Goal: Navigation & Orientation: Find specific page/section

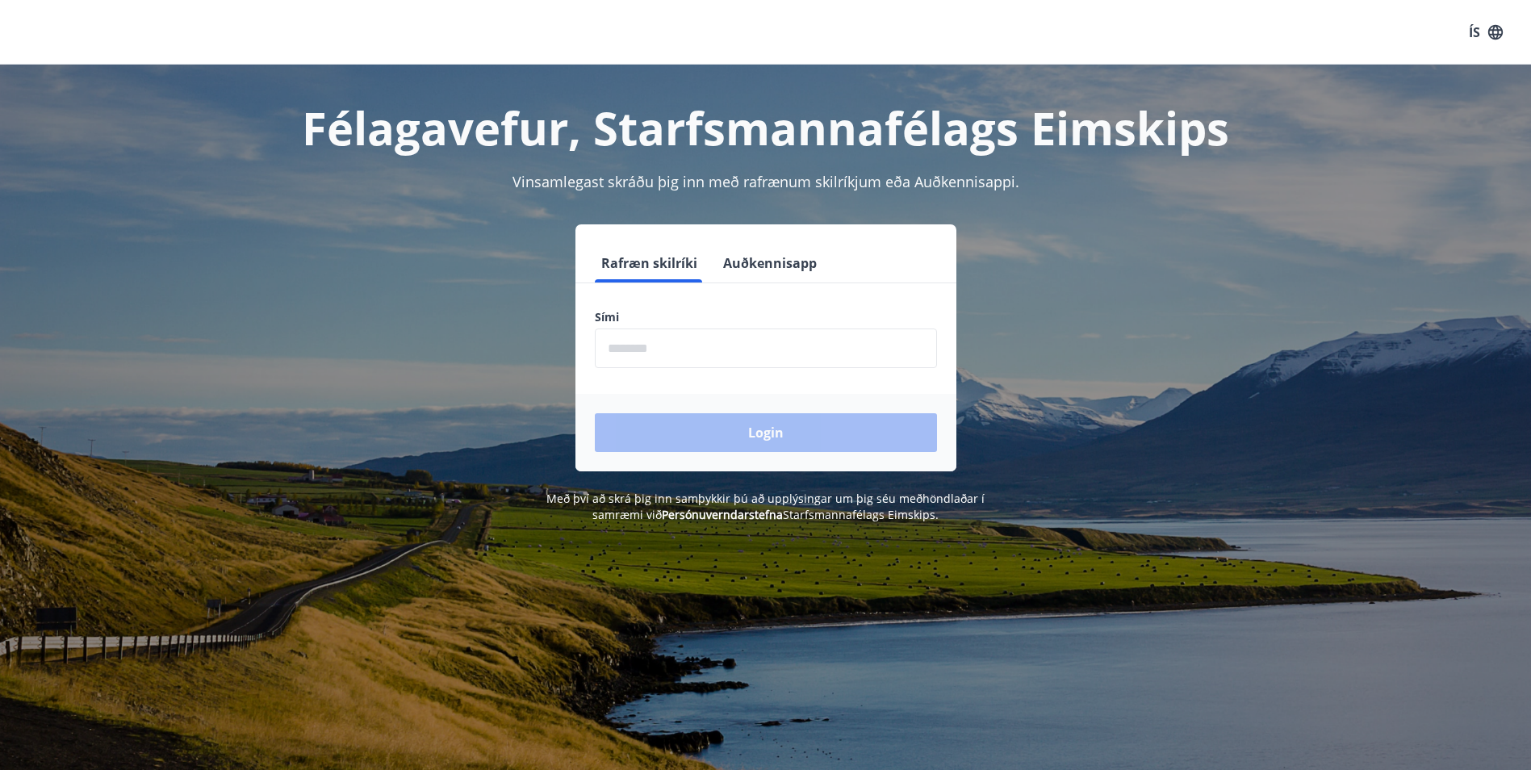
click at [675, 349] on input "phone" at bounding box center [766, 348] width 342 height 40
type input "********"
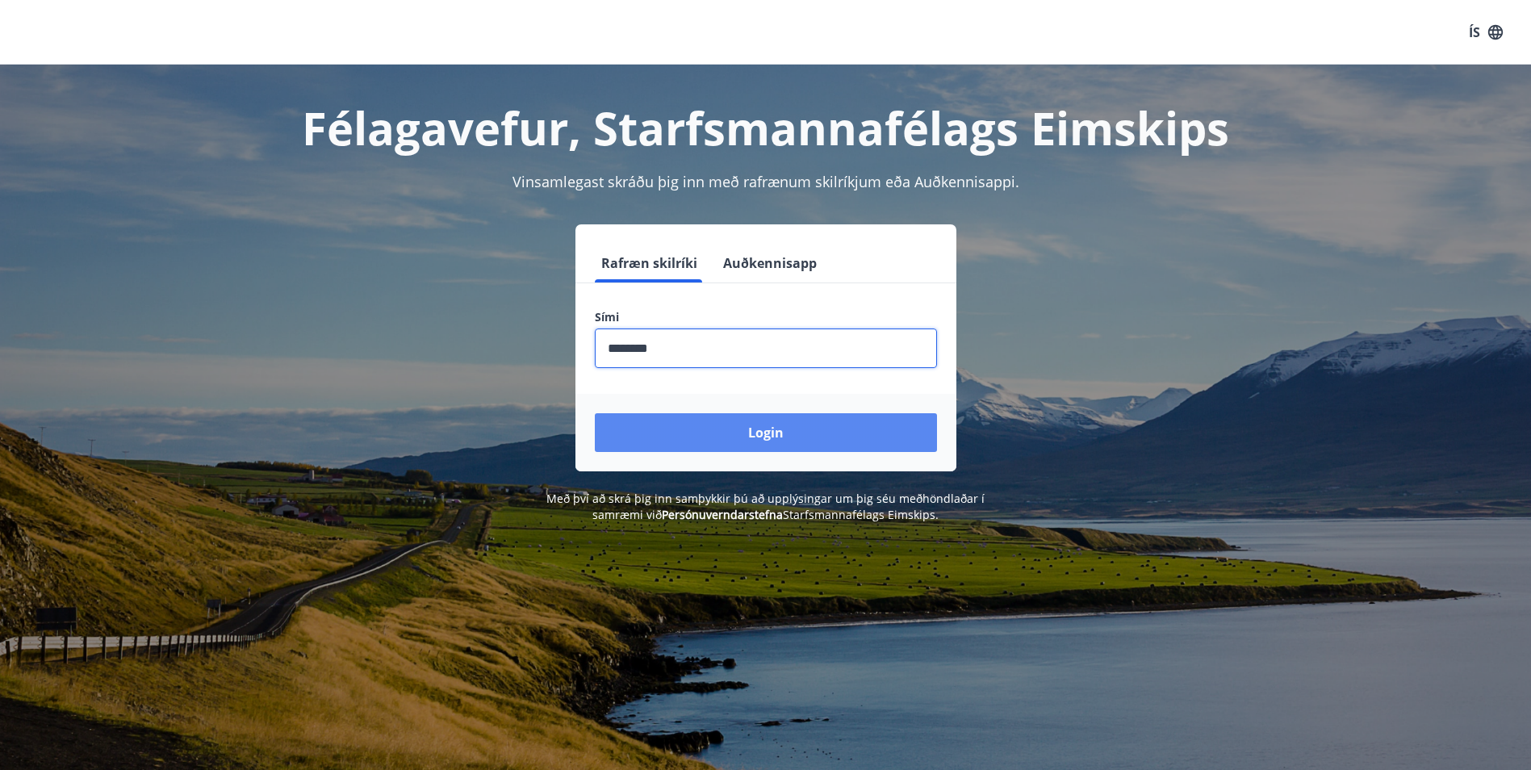
click at [675, 428] on button "Login" at bounding box center [766, 432] width 342 height 39
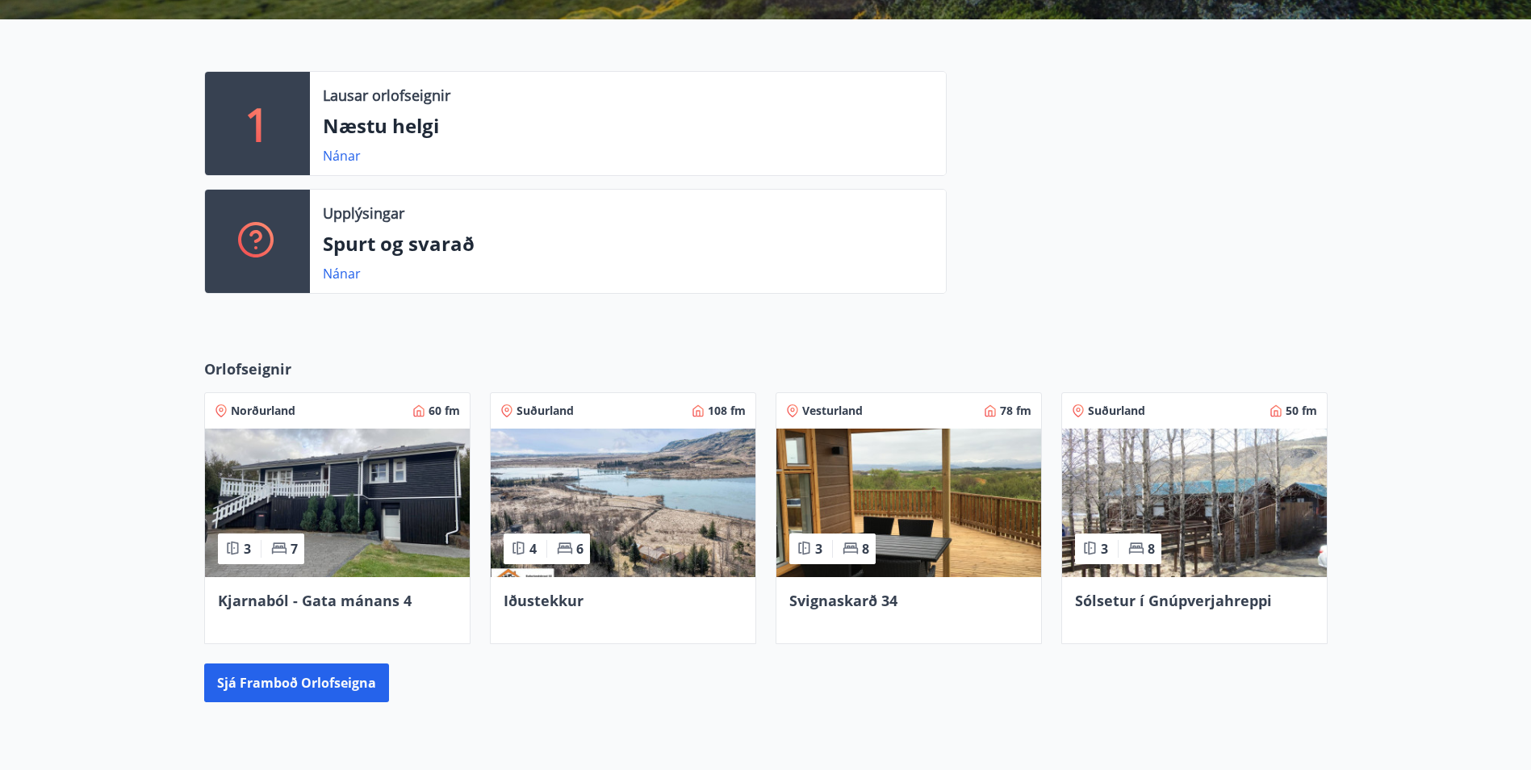
scroll to position [380, 0]
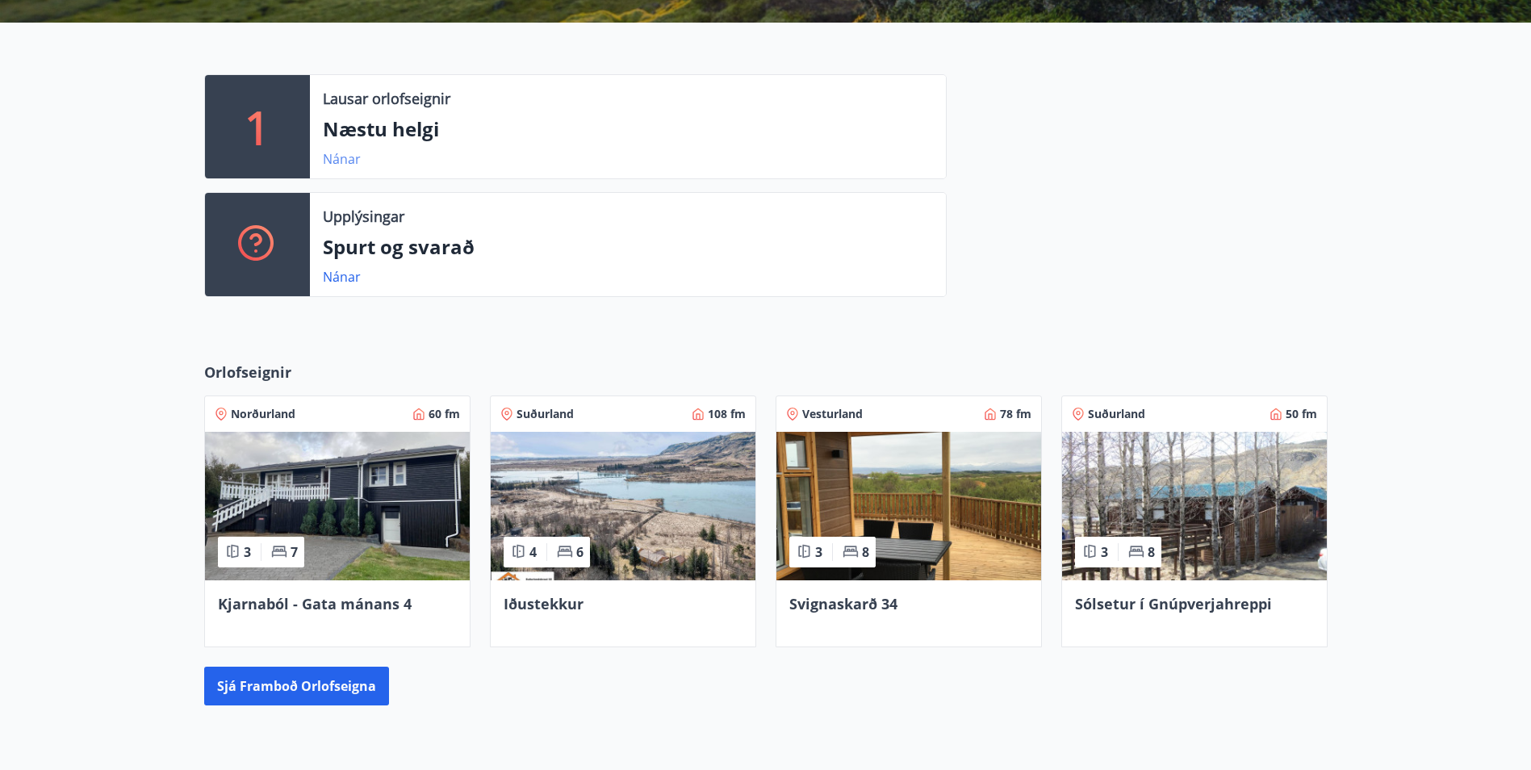
click at [347, 160] on link "Nánar" at bounding box center [342, 159] width 38 height 18
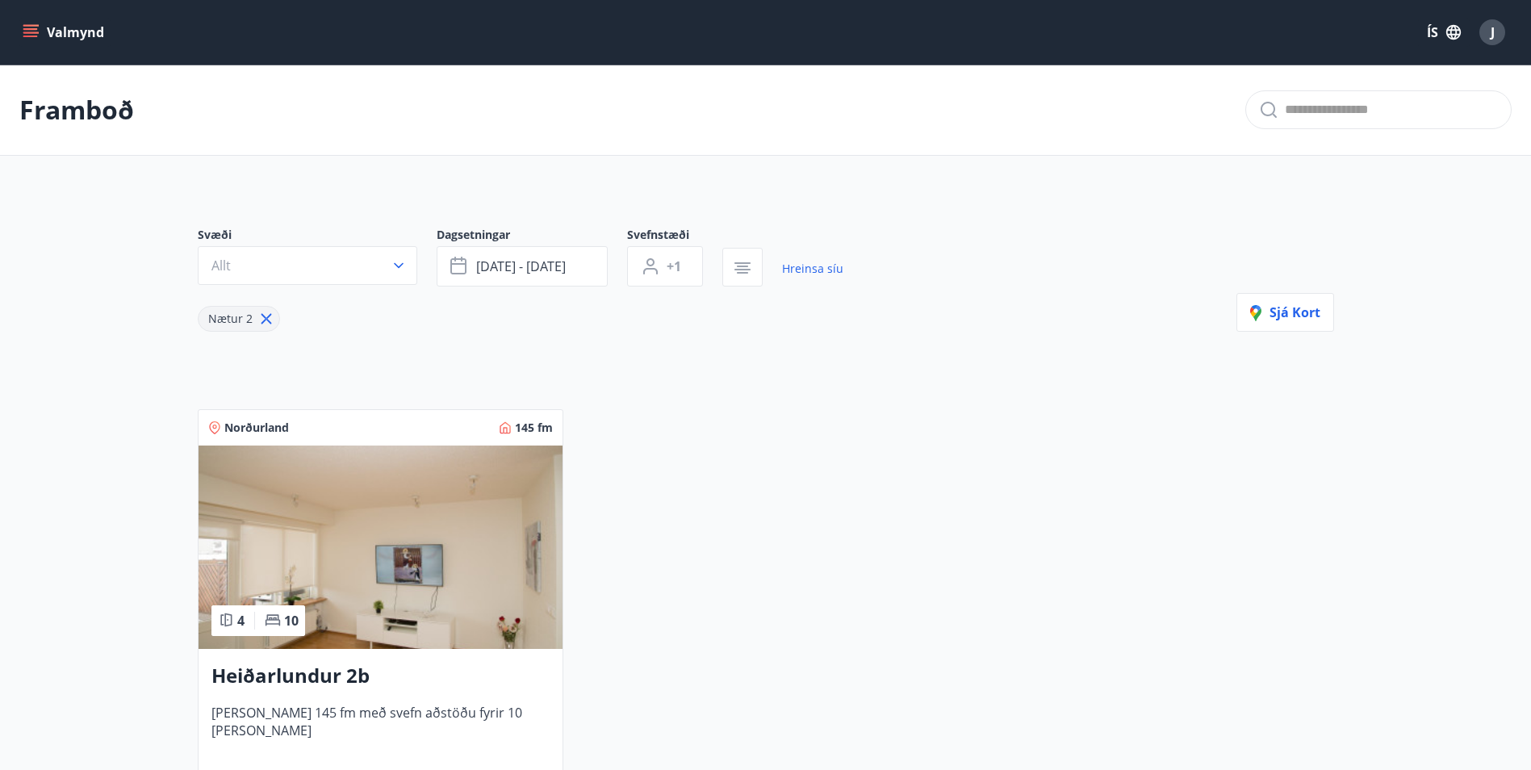
click at [36, 31] on icon "menu" at bounding box center [31, 32] width 16 height 16
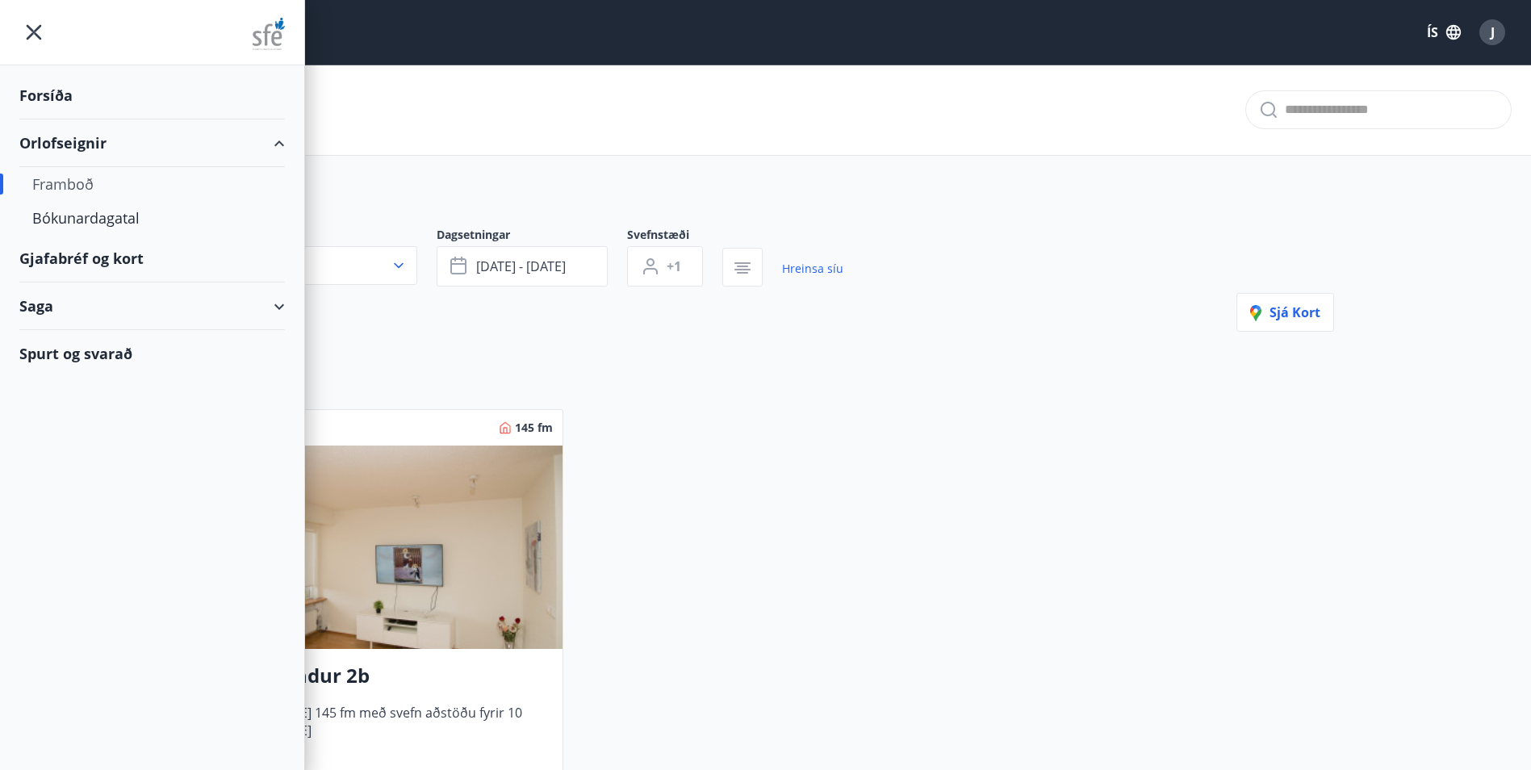
click at [68, 94] on div "Forsíða" at bounding box center [151, 96] width 265 height 48
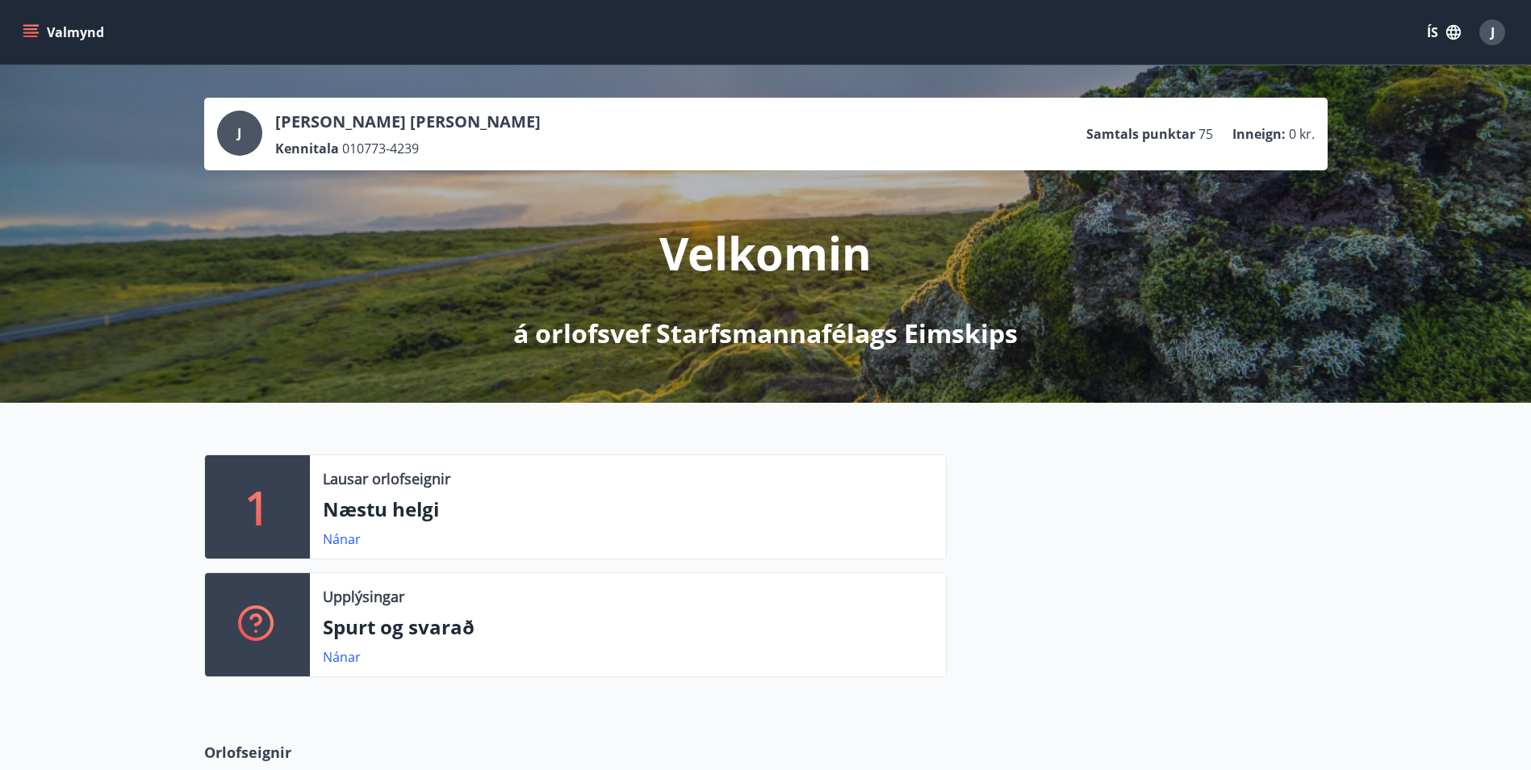
click at [29, 33] on icon "menu" at bounding box center [32, 32] width 18 height 2
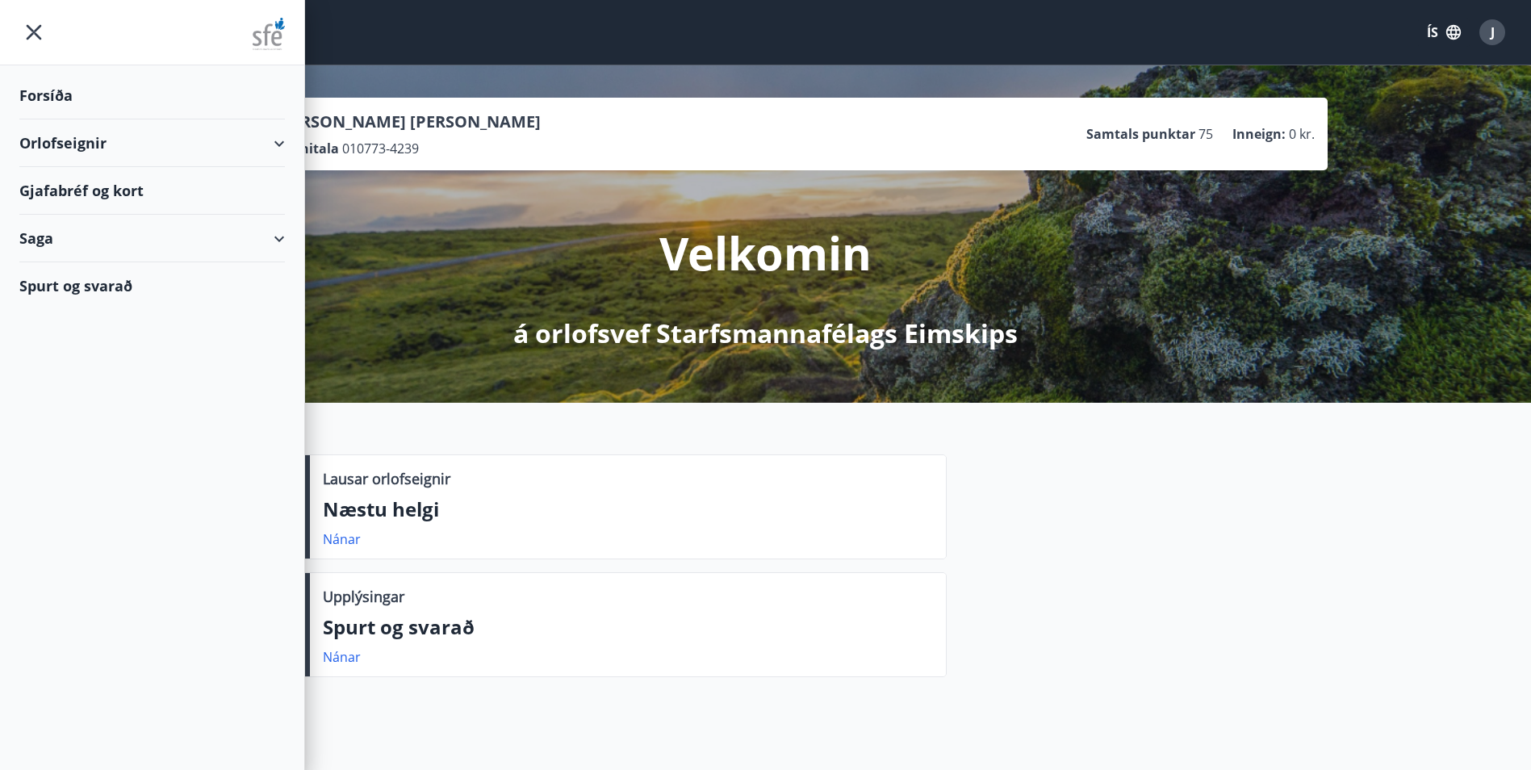
click at [61, 197] on div "Gjafabréf og kort" at bounding box center [151, 191] width 265 height 48
click at [286, 144] on icon at bounding box center [278, 143] width 19 height 19
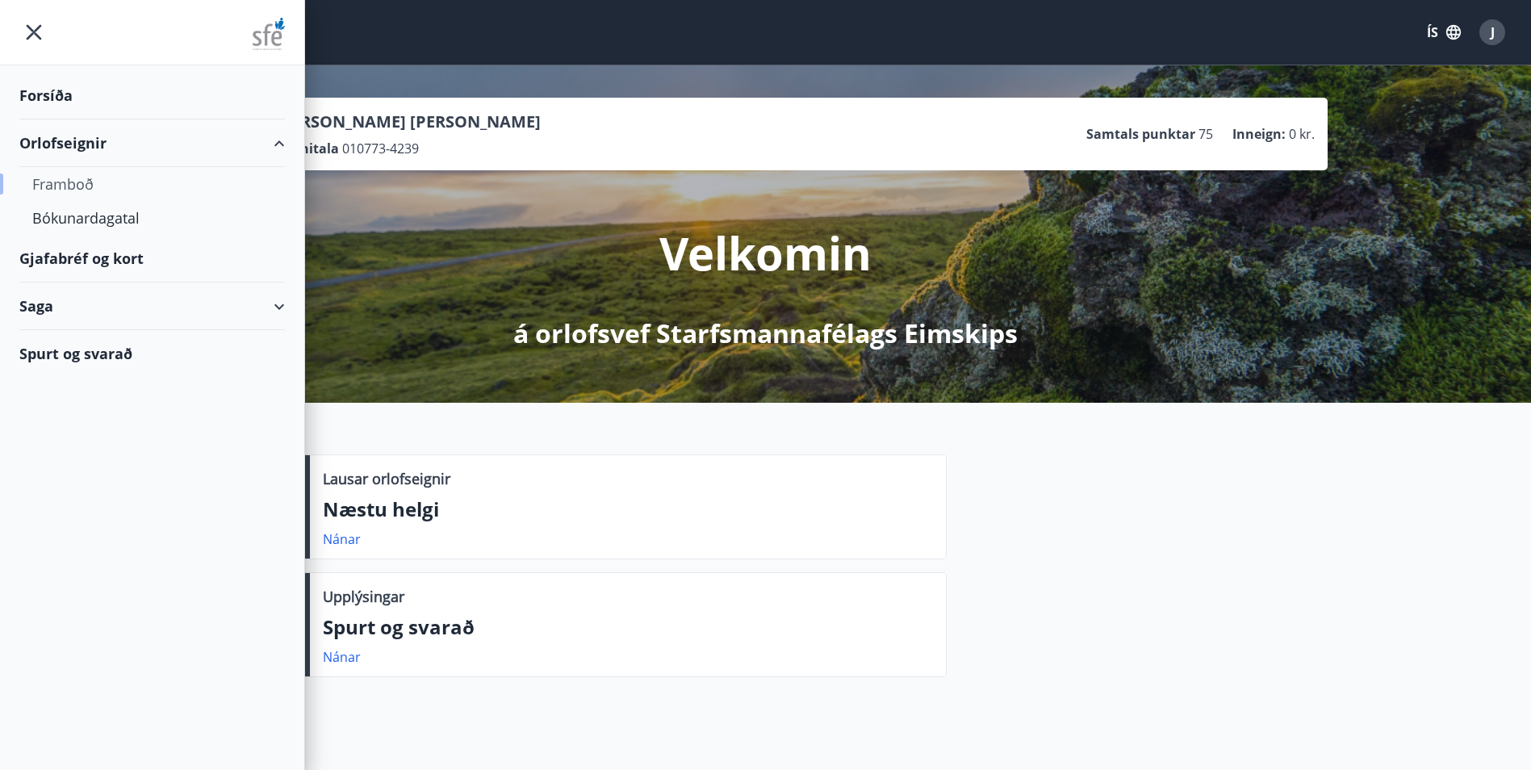
click at [86, 189] on div "Framboð" at bounding box center [152, 184] width 240 height 34
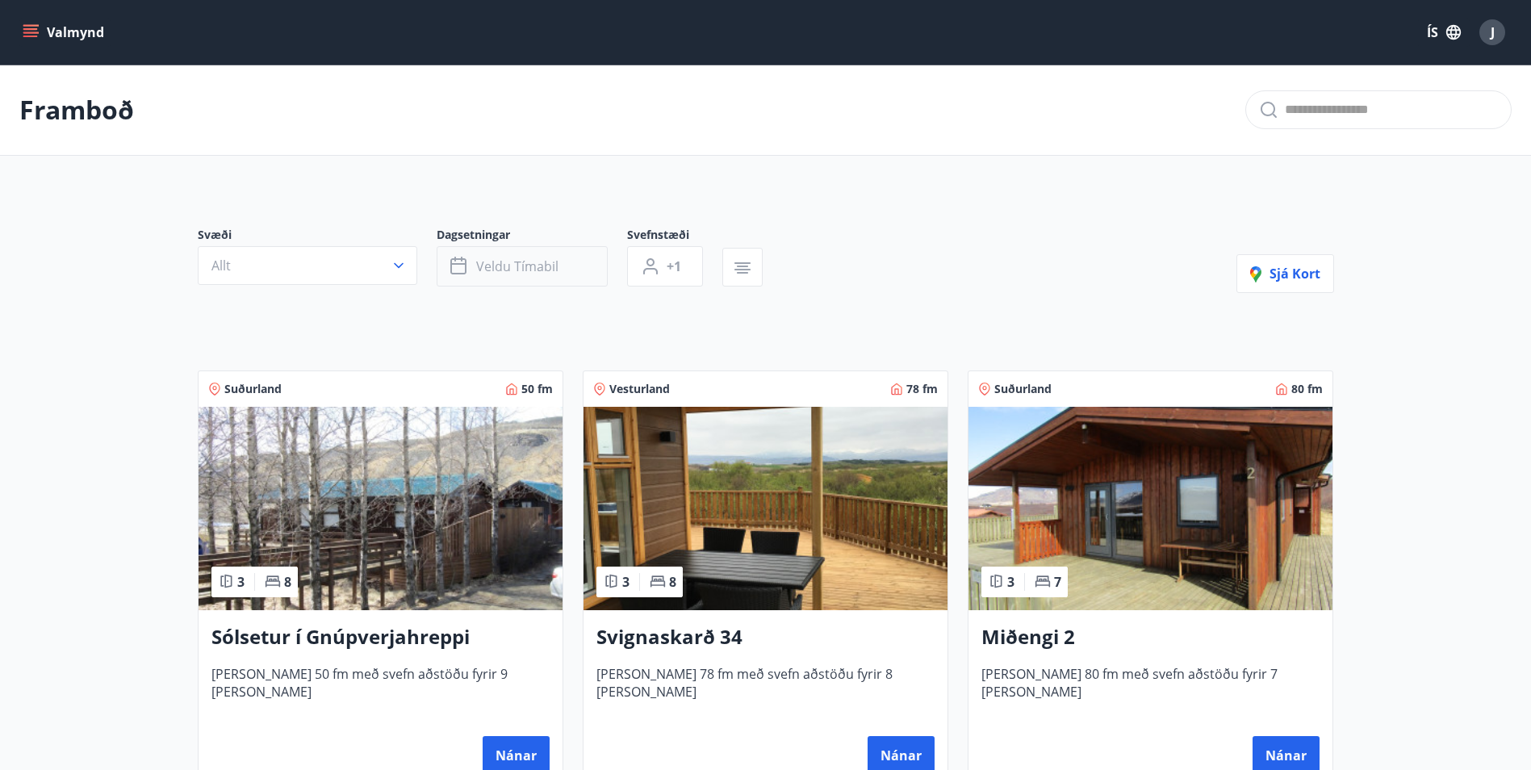
click at [575, 257] on button "Veldu tímabil" at bounding box center [522, 266] width 171 height 40
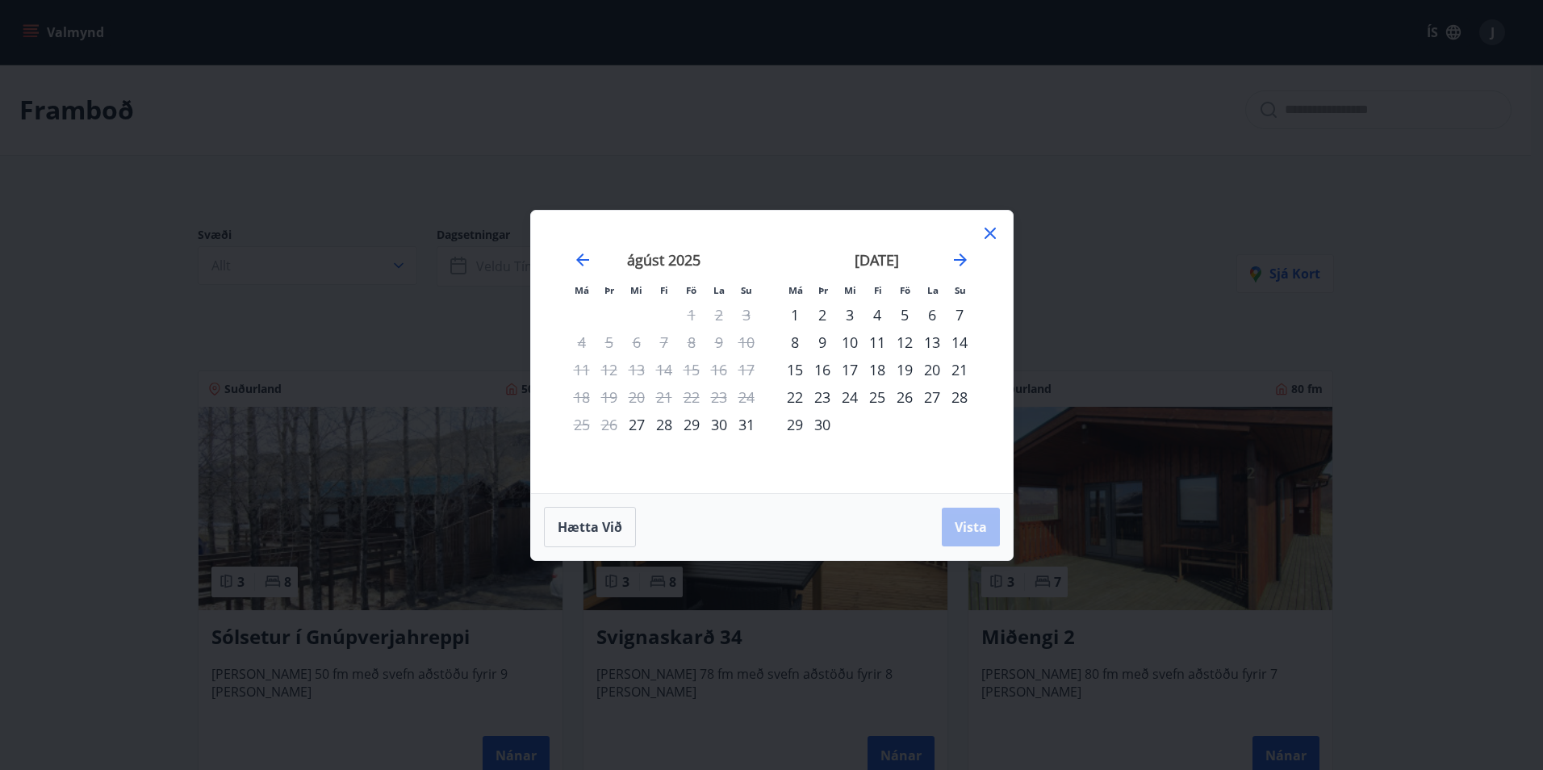
click at [938, 315] on div "6" at bounding box center [931, 314] width 27 height 27
click at [970, 533] on span "Vista" at bounding box center [971, 527] width 32 height 18
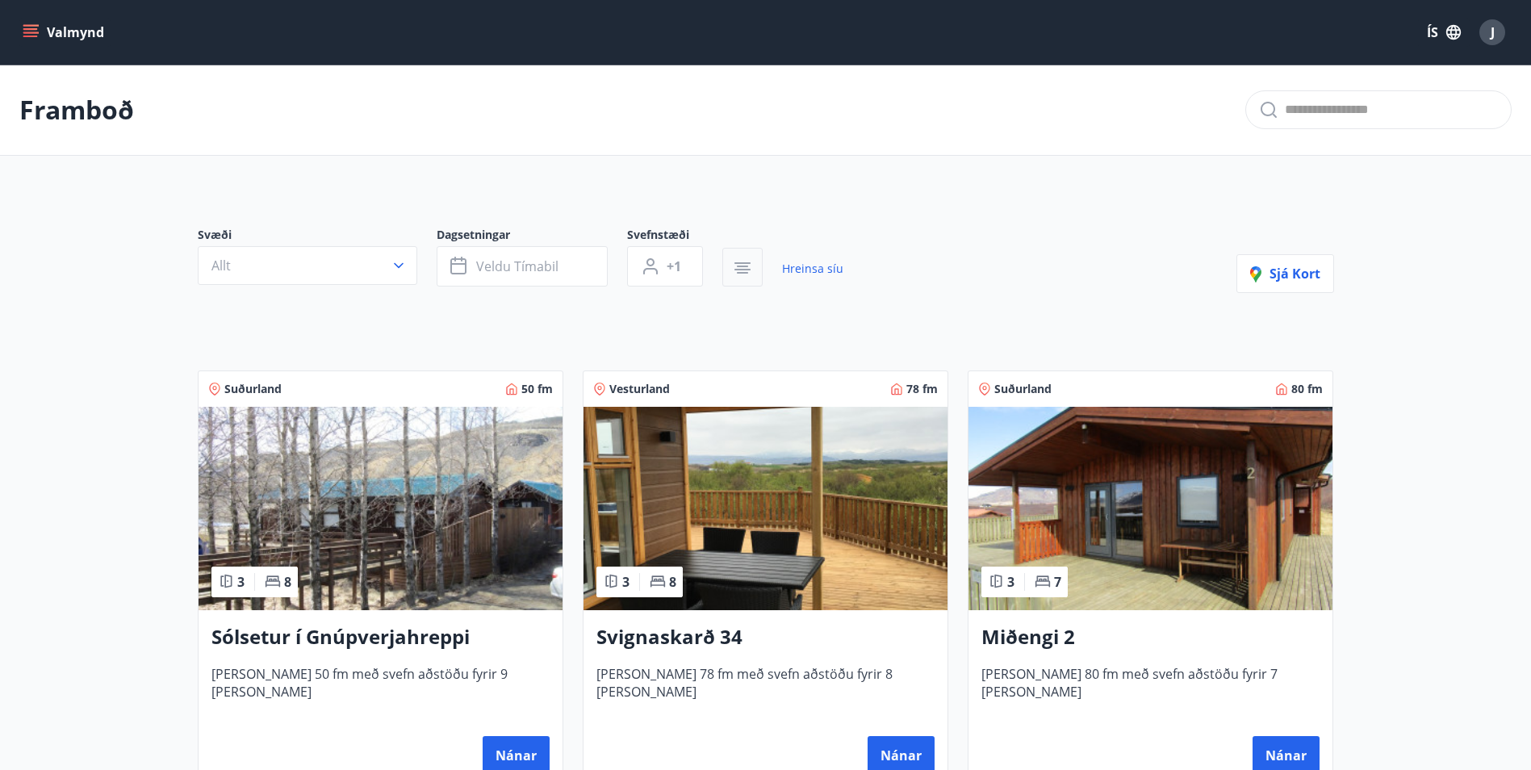
click at [739, 276] on icon "button" at bounding box center [742, 267] width 19 height 19
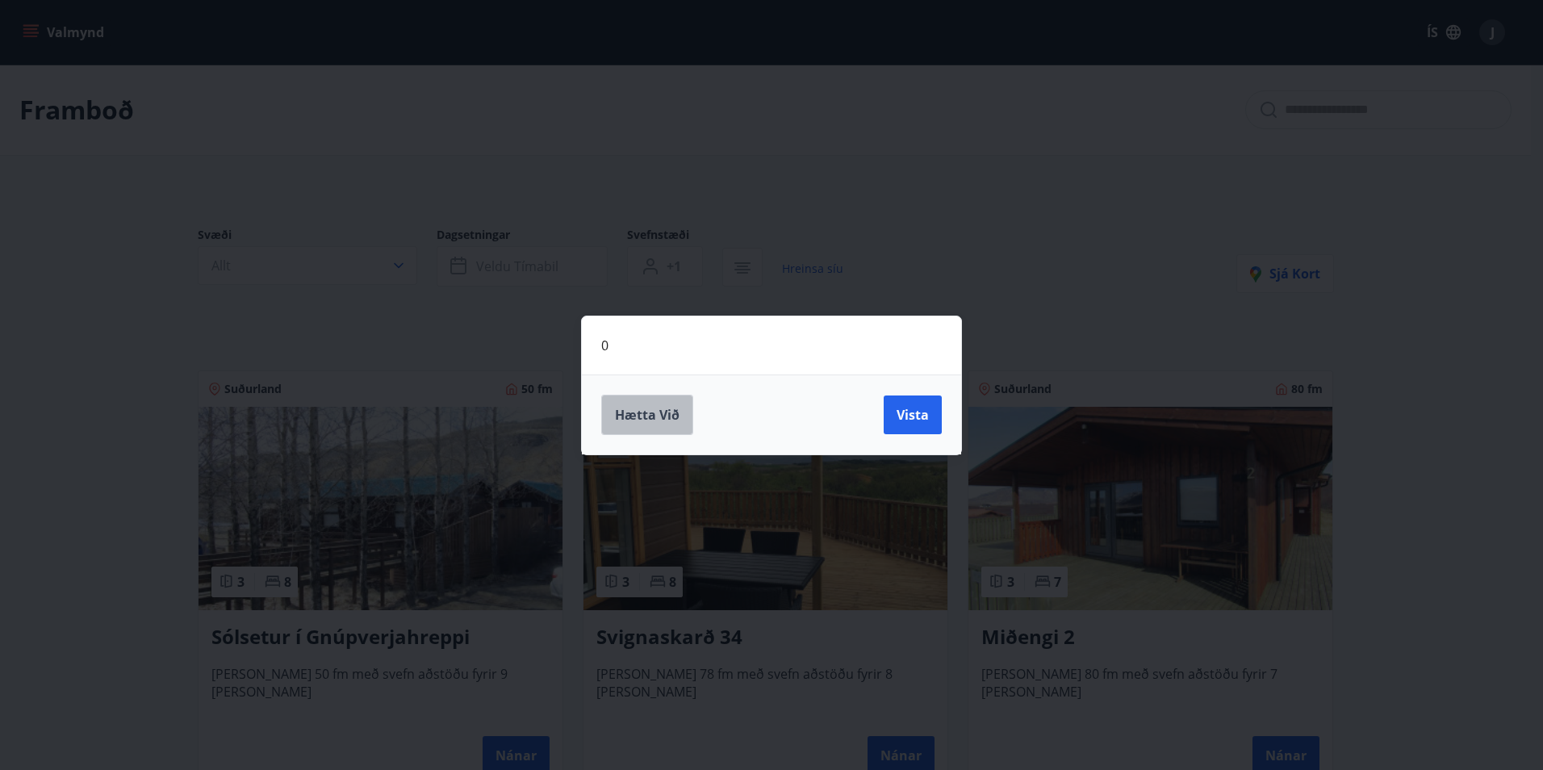
click at [666, 420] on span "Hætta við" at bounding box center [647, 415] width 65 height 18
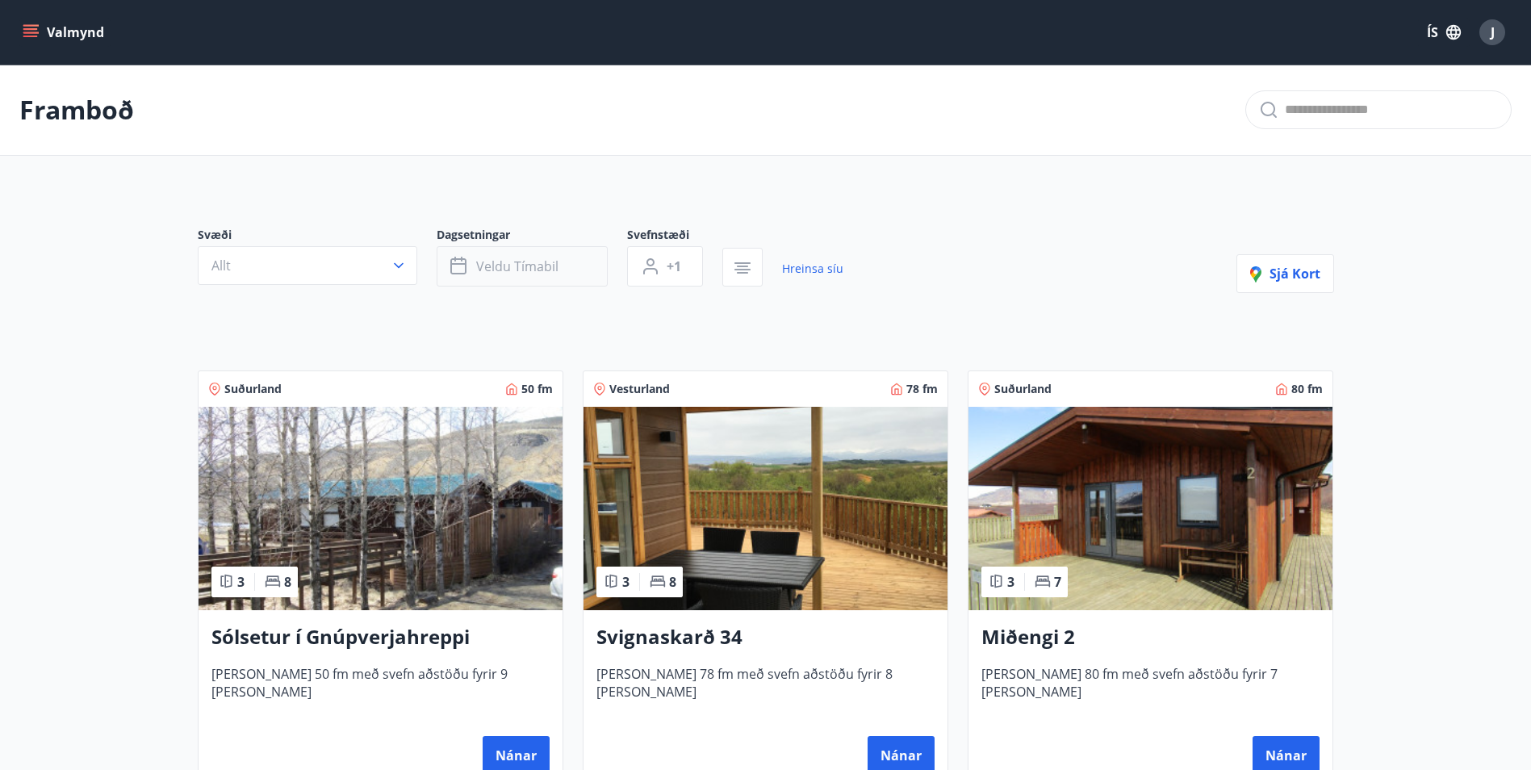
click at [552, 266] on span "Veldu tímabil" at bounding box center [517, 266] width 82 height 18
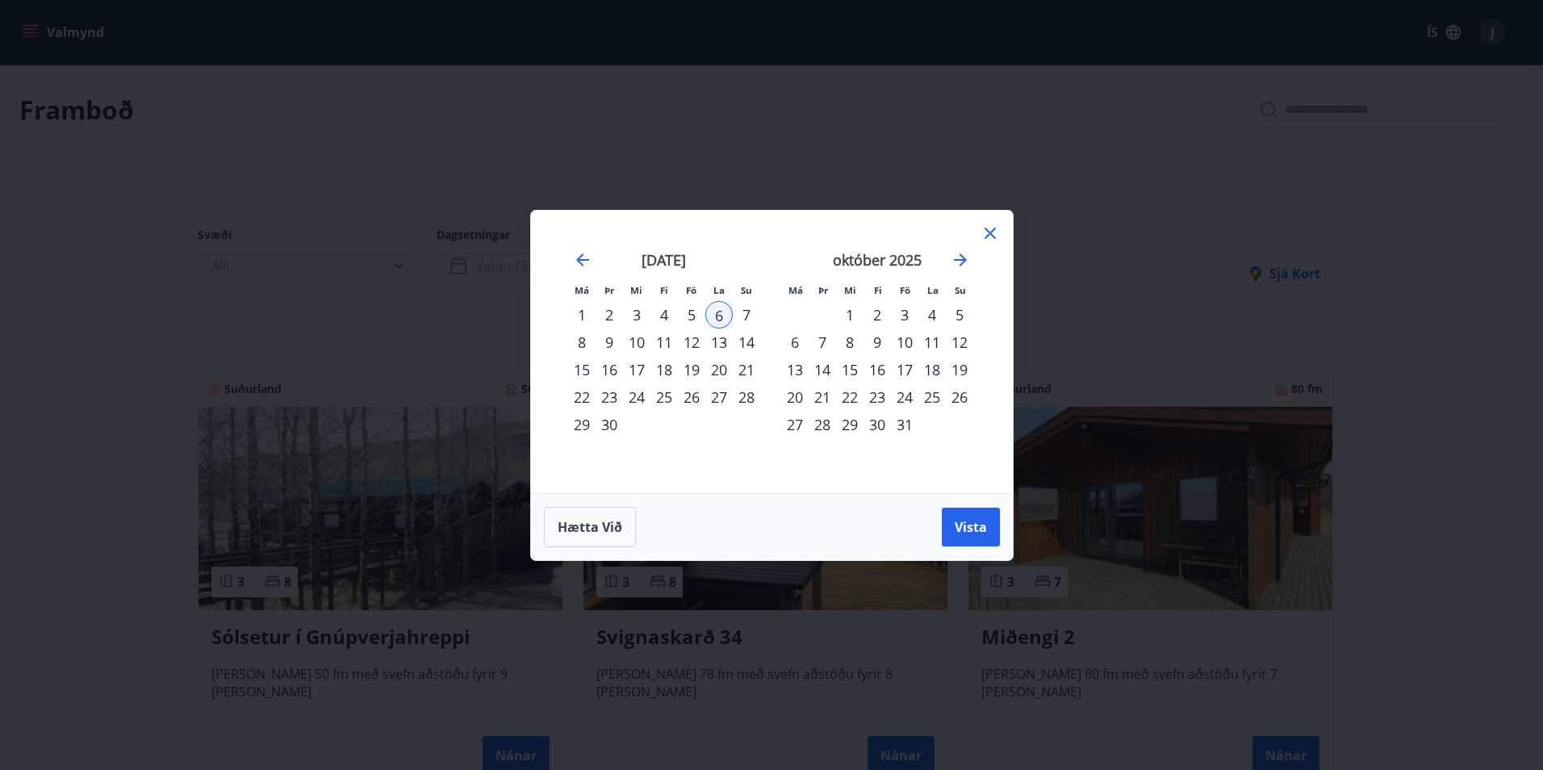
click at [930, 306] on div "4" at bounding box center [931, 314] width 27 height 27
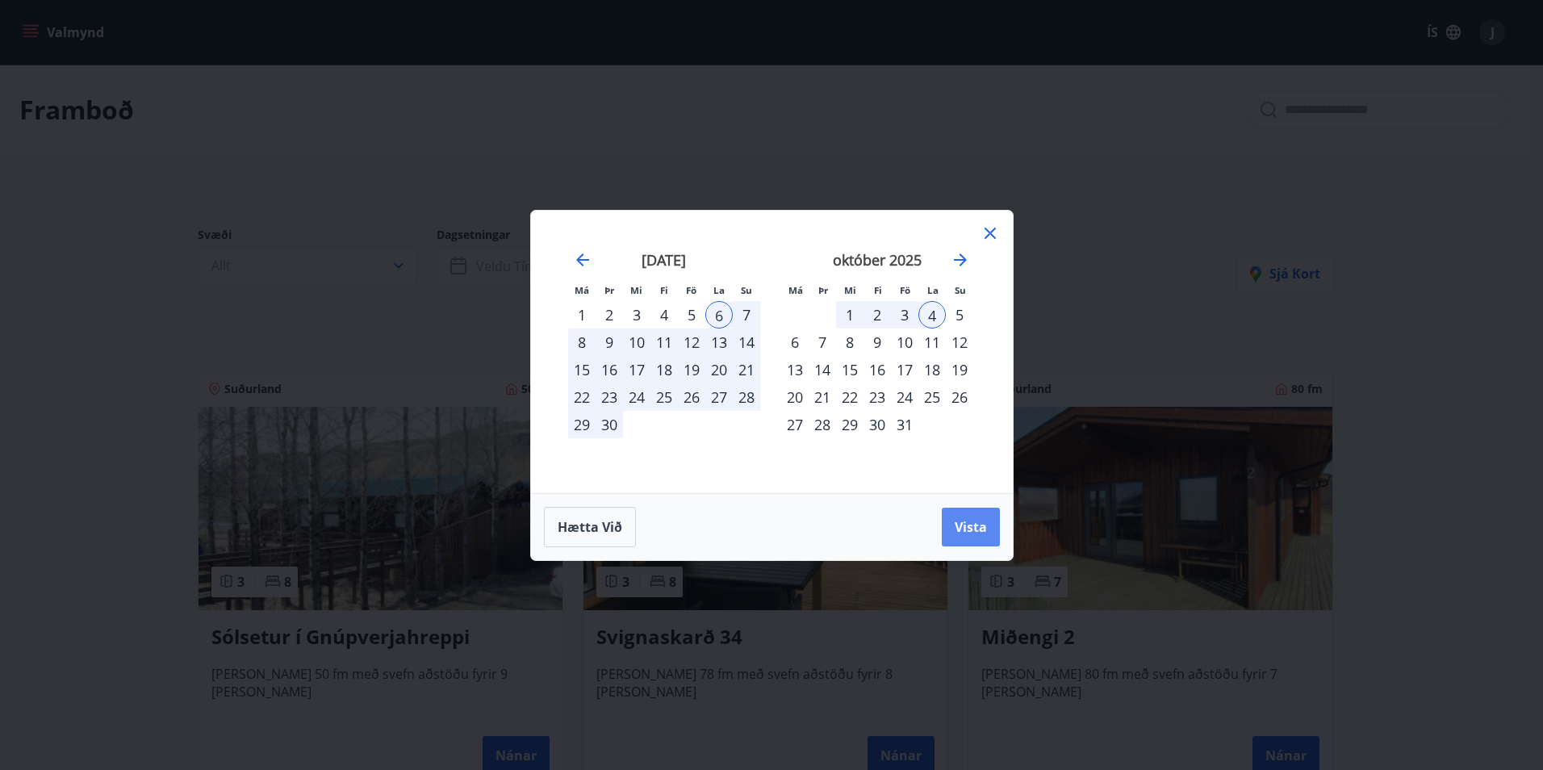
click at [969, 529] on span "Vista" at bounding box center [971, 527] width 32 height 18
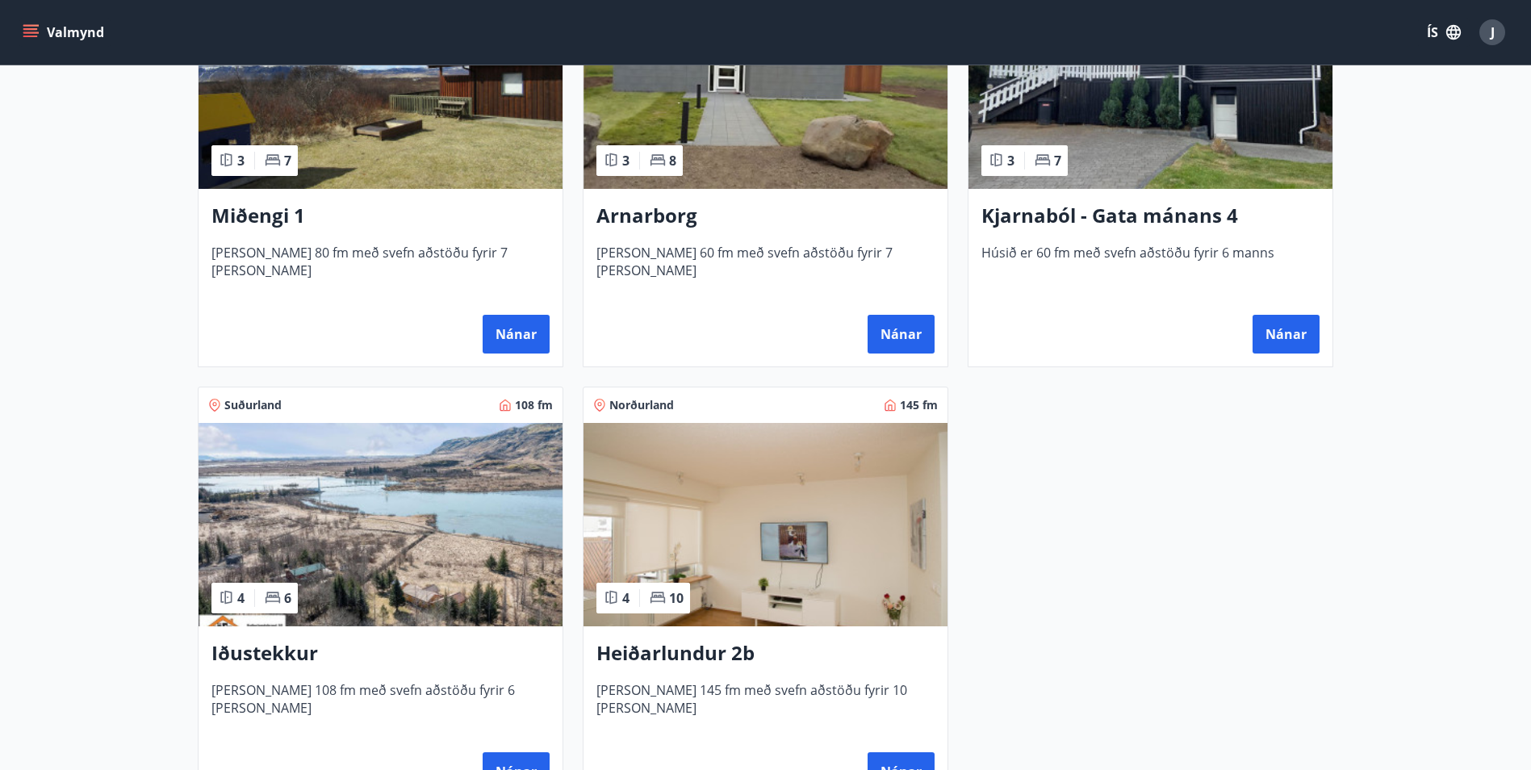
scroll to position [1049, 0]
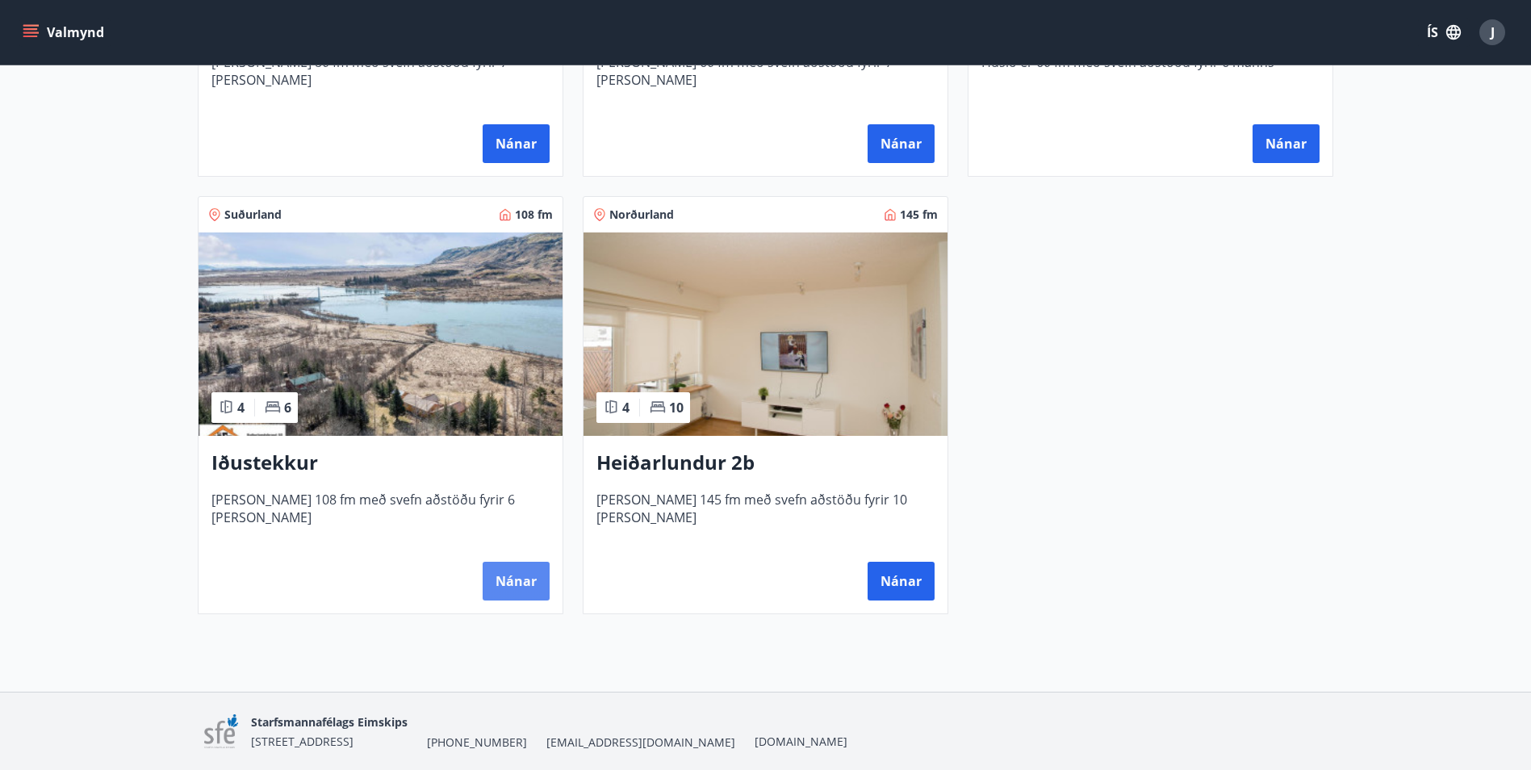
click at [504, 571] on button "Nánar" at bounding box center [516, 581] width 67 height 39
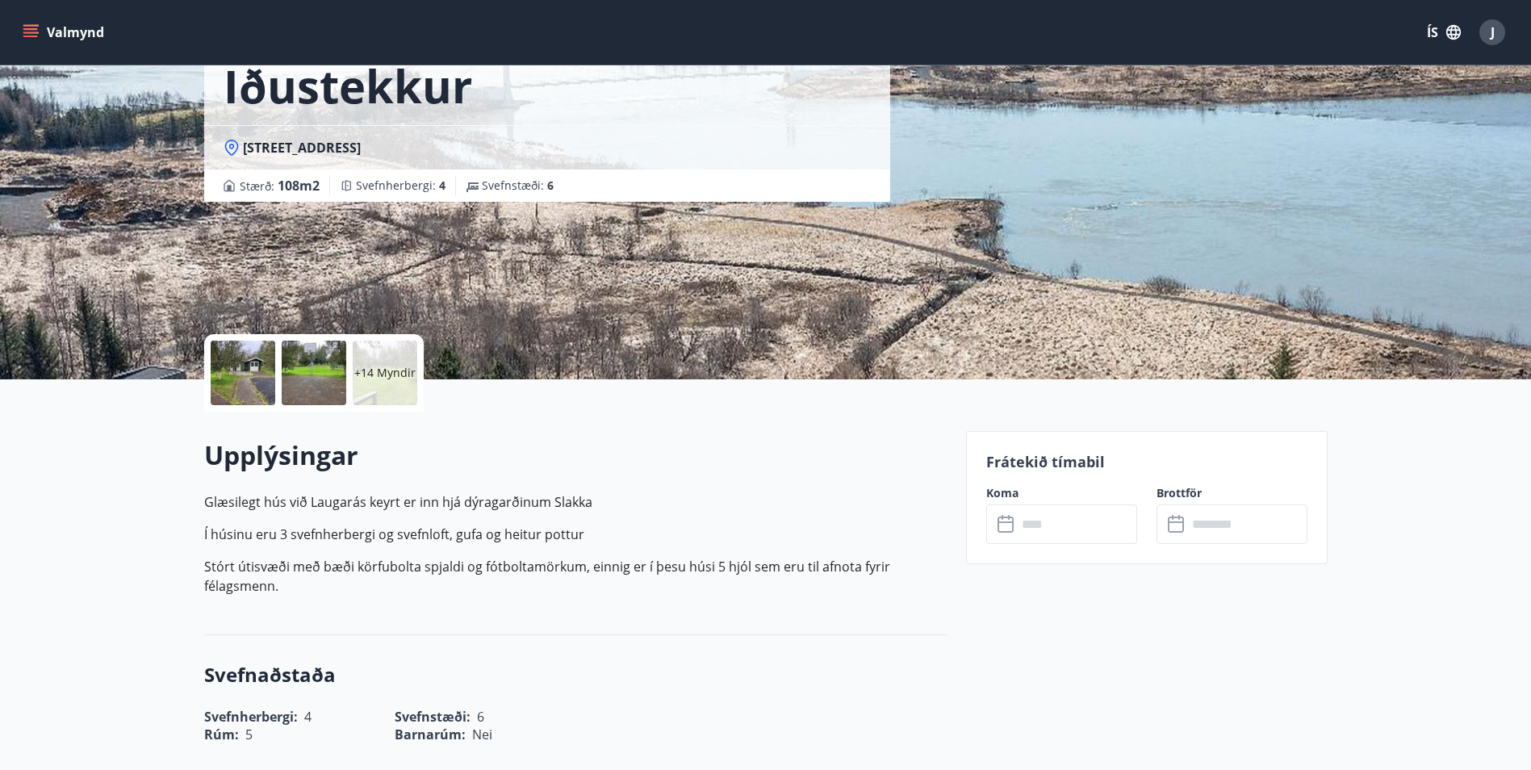
scroll to position [242, 0]
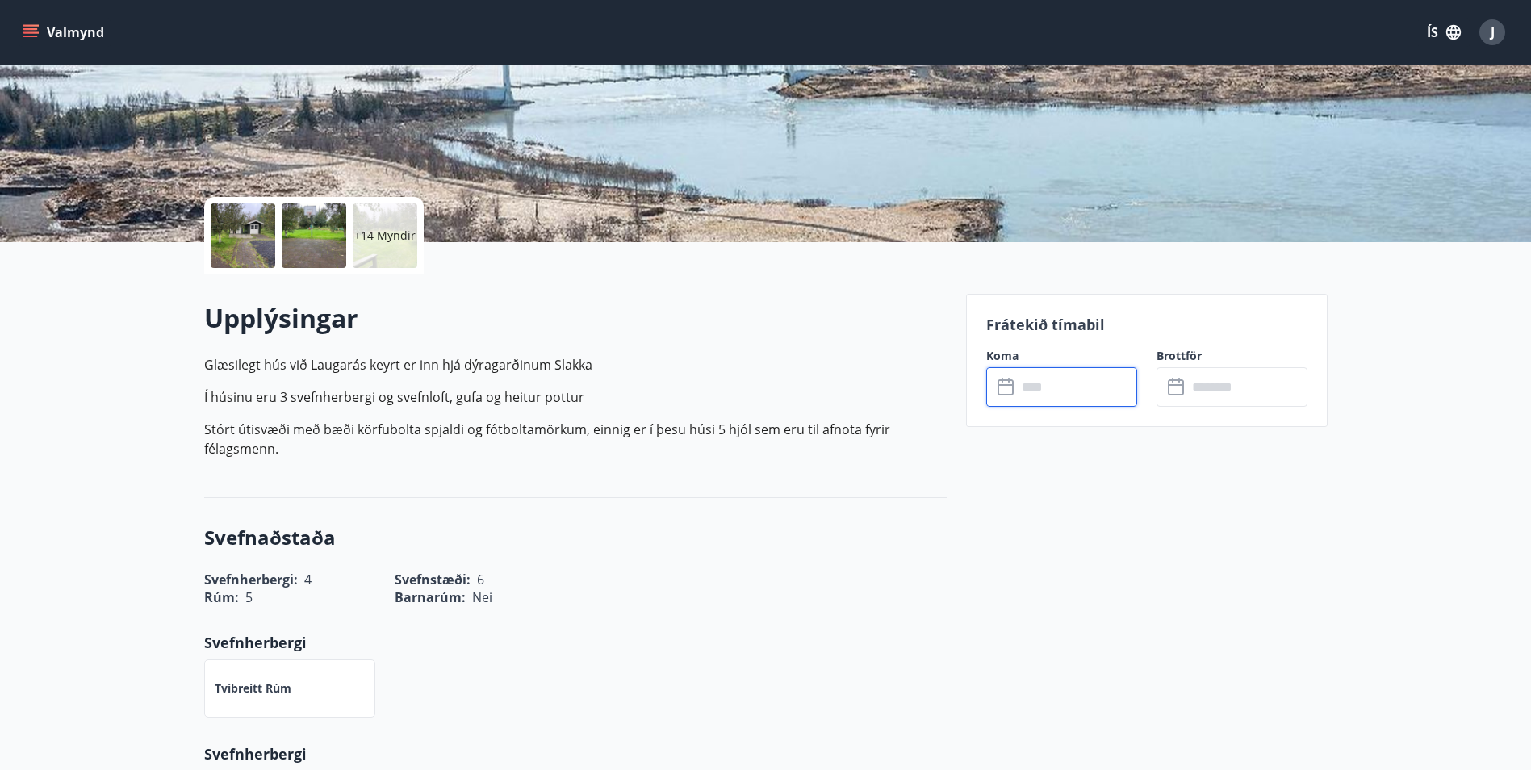
click at [1097, 384] on input "text" at bounding box center [1077, 387] width 120 height 40
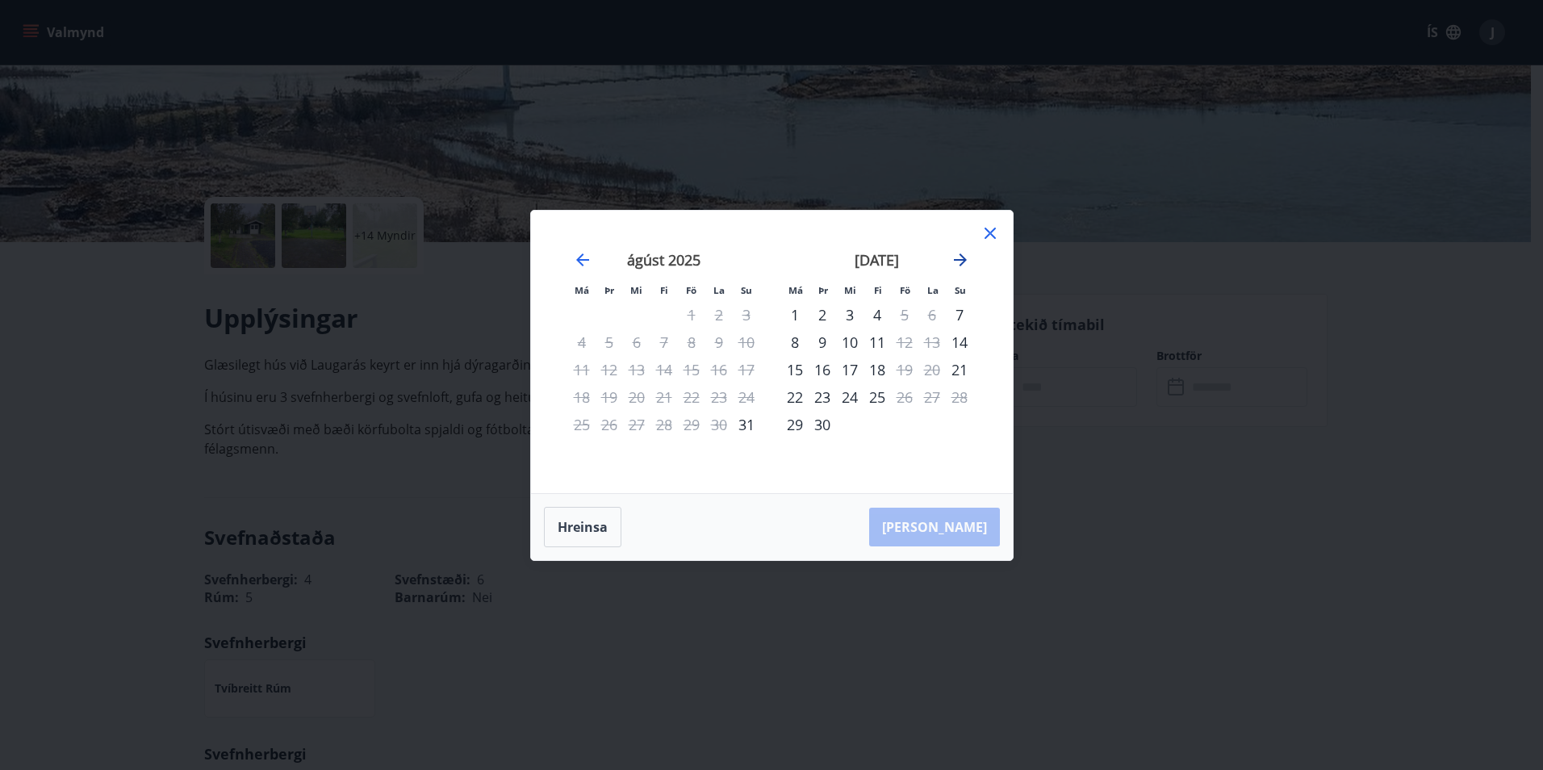
click at [957, 257] on icon "Move forward to switch to the next month." at bounding box center [959, 259] width 19 height 19
click at [994, 237] on icon at bounding box center [989, 233] width 11 height 11
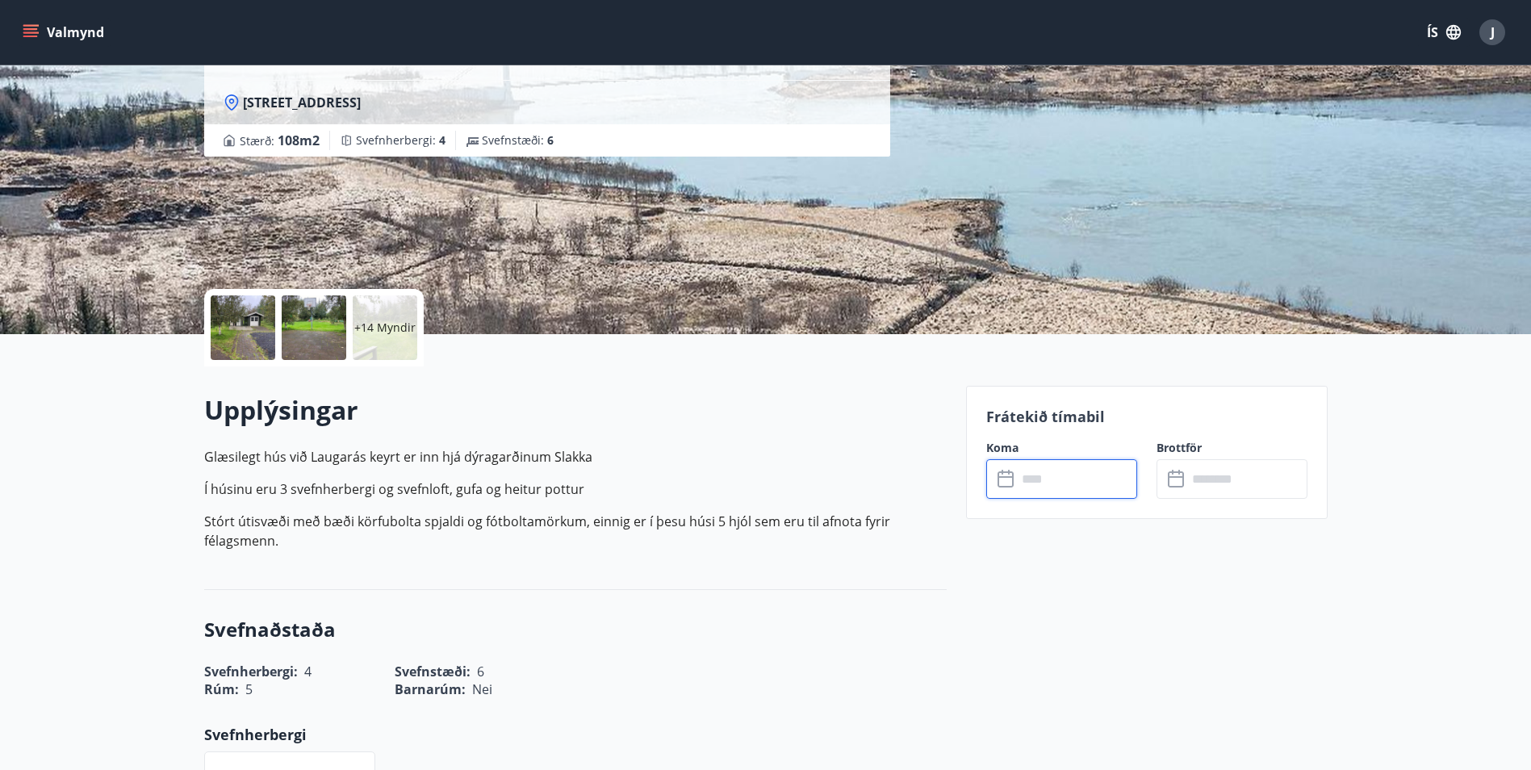
scroll to position [0, 0]
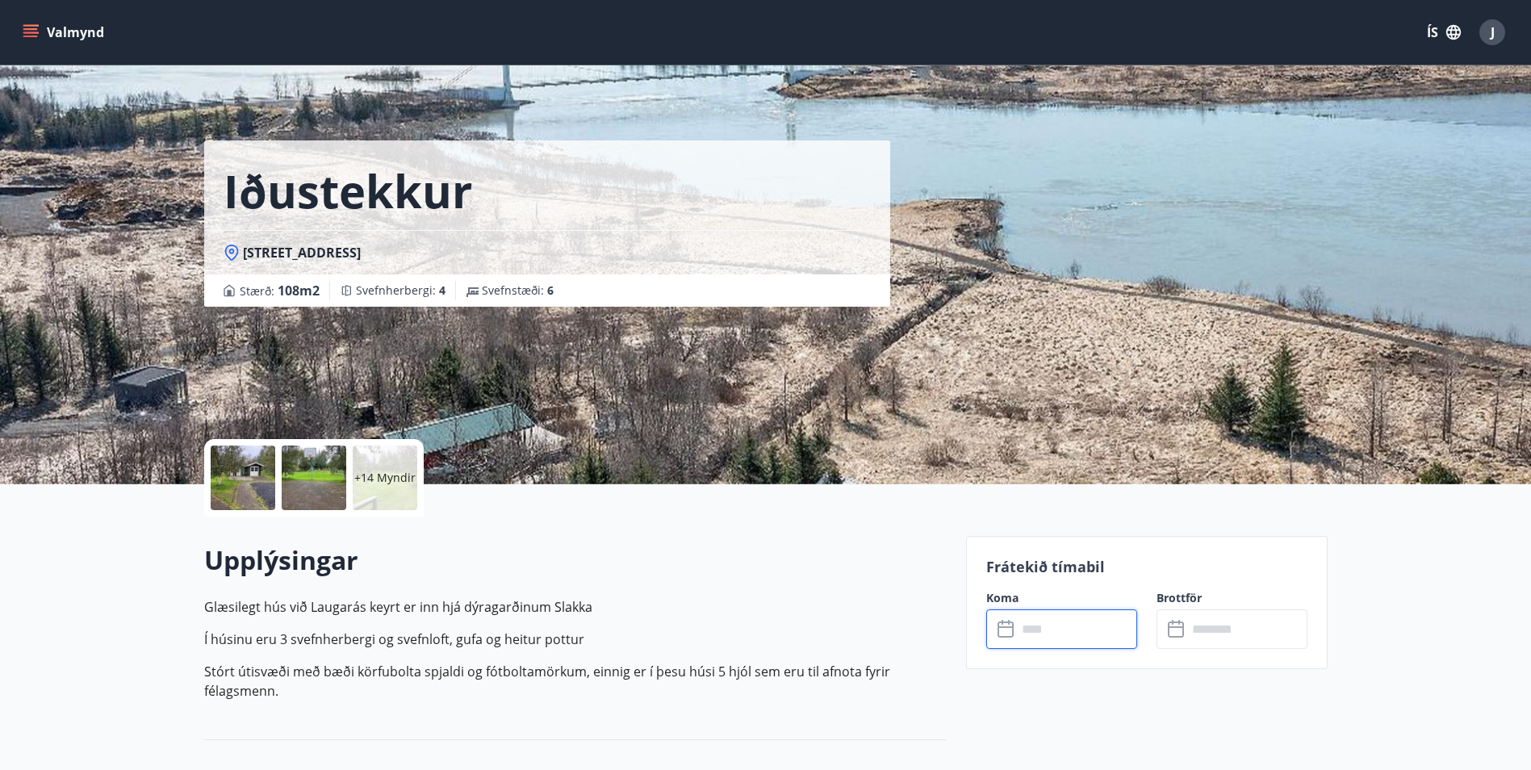
click at [27, 29] on icon "menu" at bounding box center [30, 29] width 15 height 2
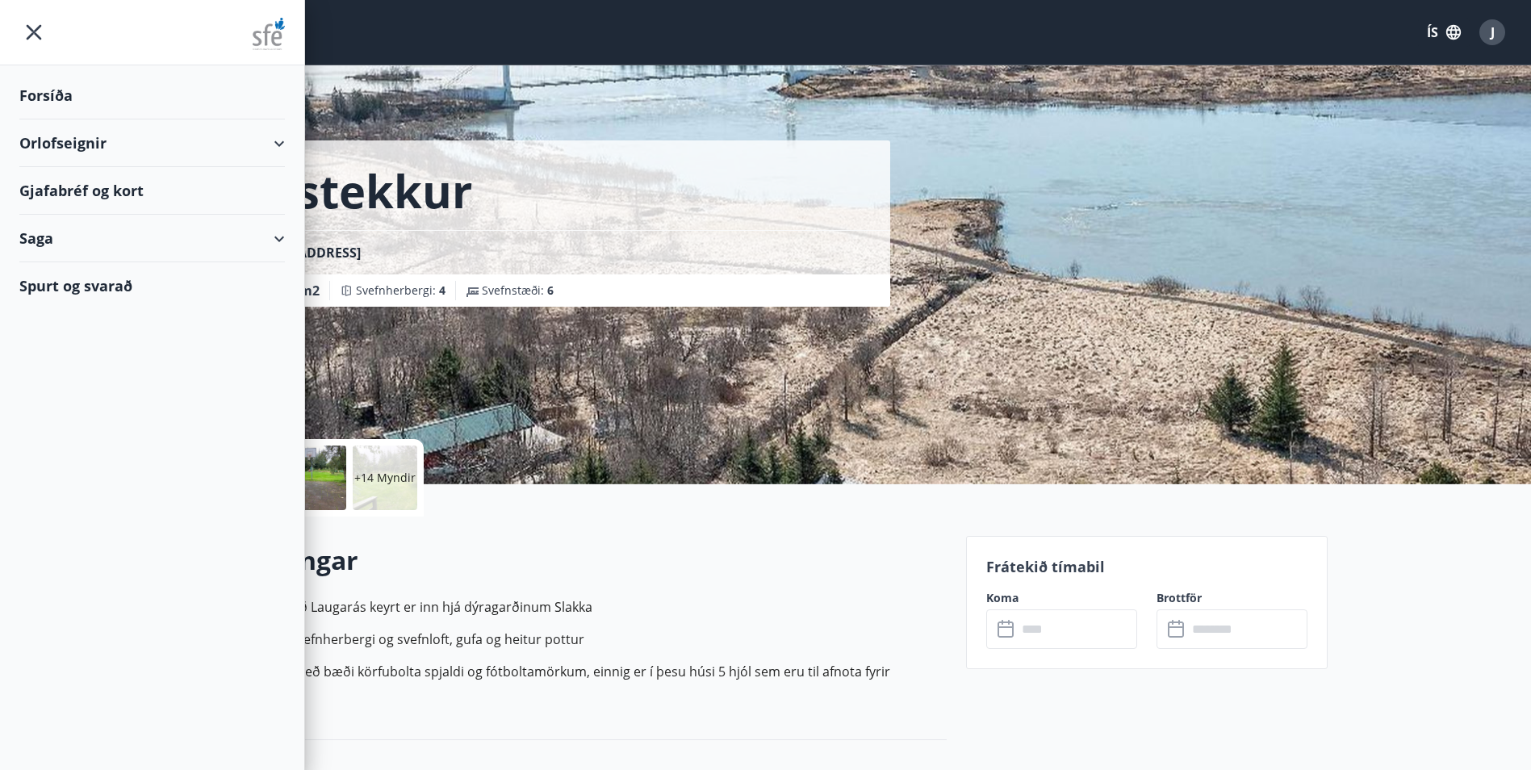
click at [269, 236] on div "Saga" at bounding box center [151, 239] width 265 height 48
click at [93, 281] on div "Bókanir" at bounding box center [152, 279] width 240 height 34
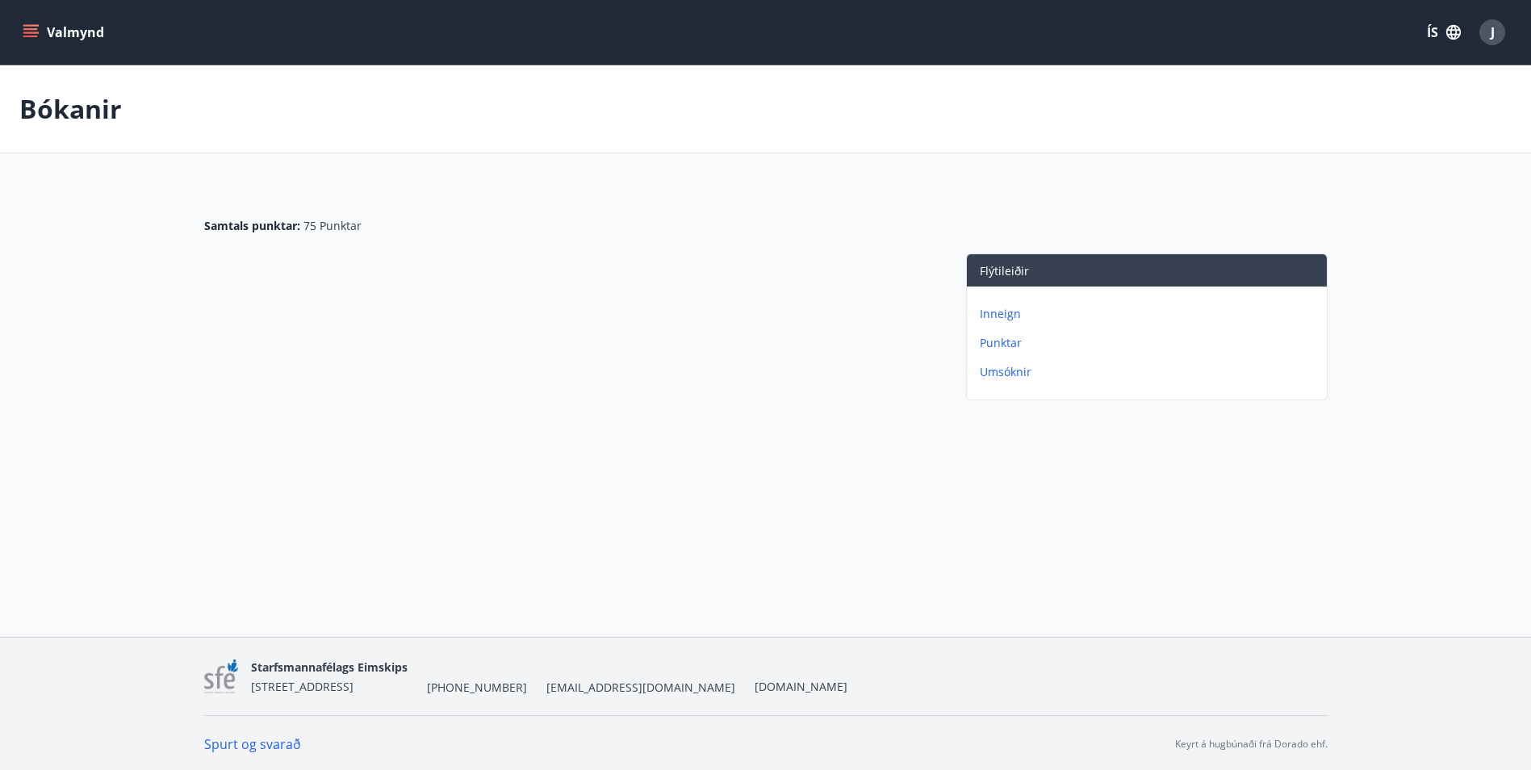
scroll to position [2, 0]
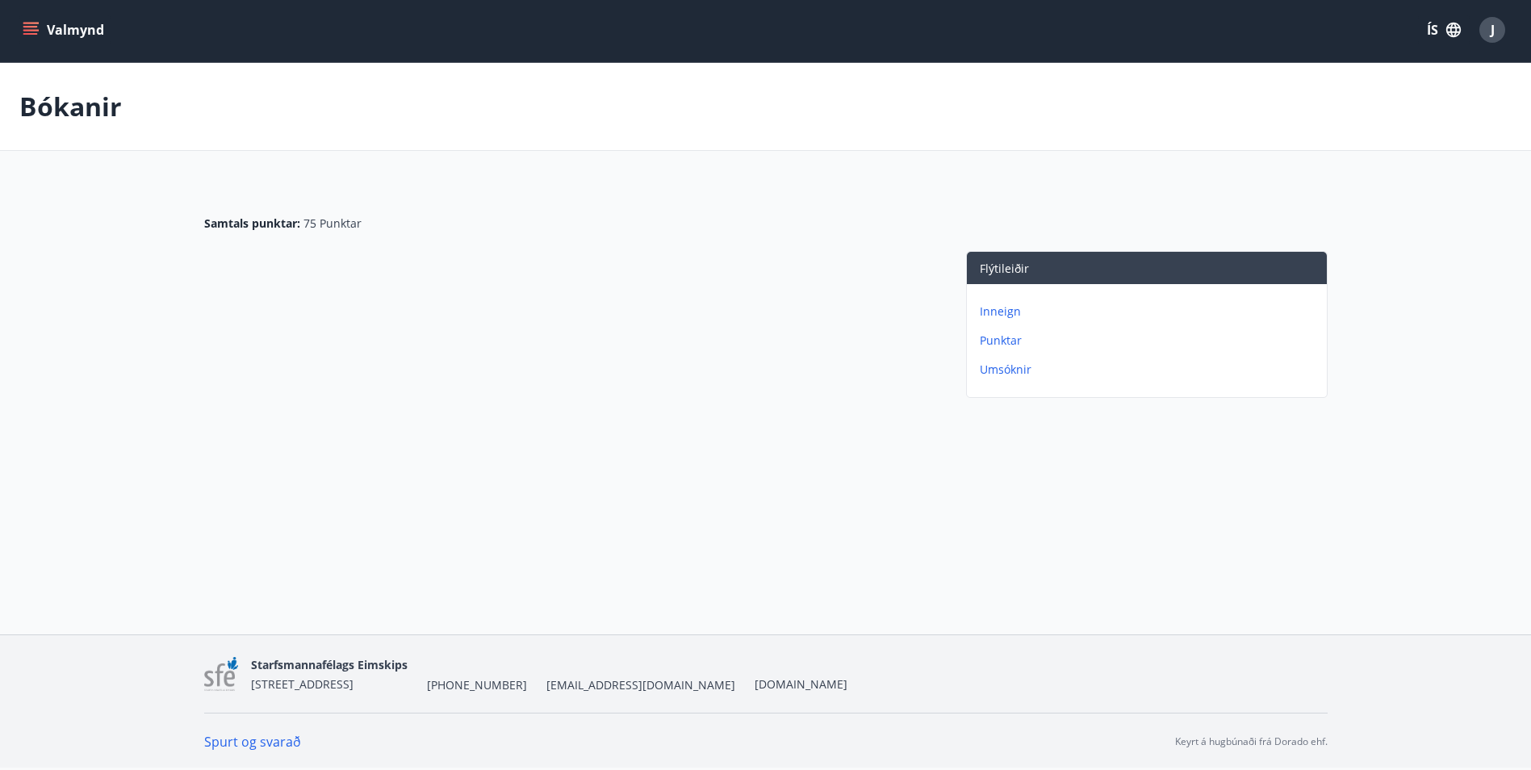
click at [994, 307] on p "Inneign" at bounding box center [1150, 311] width 340 height 16
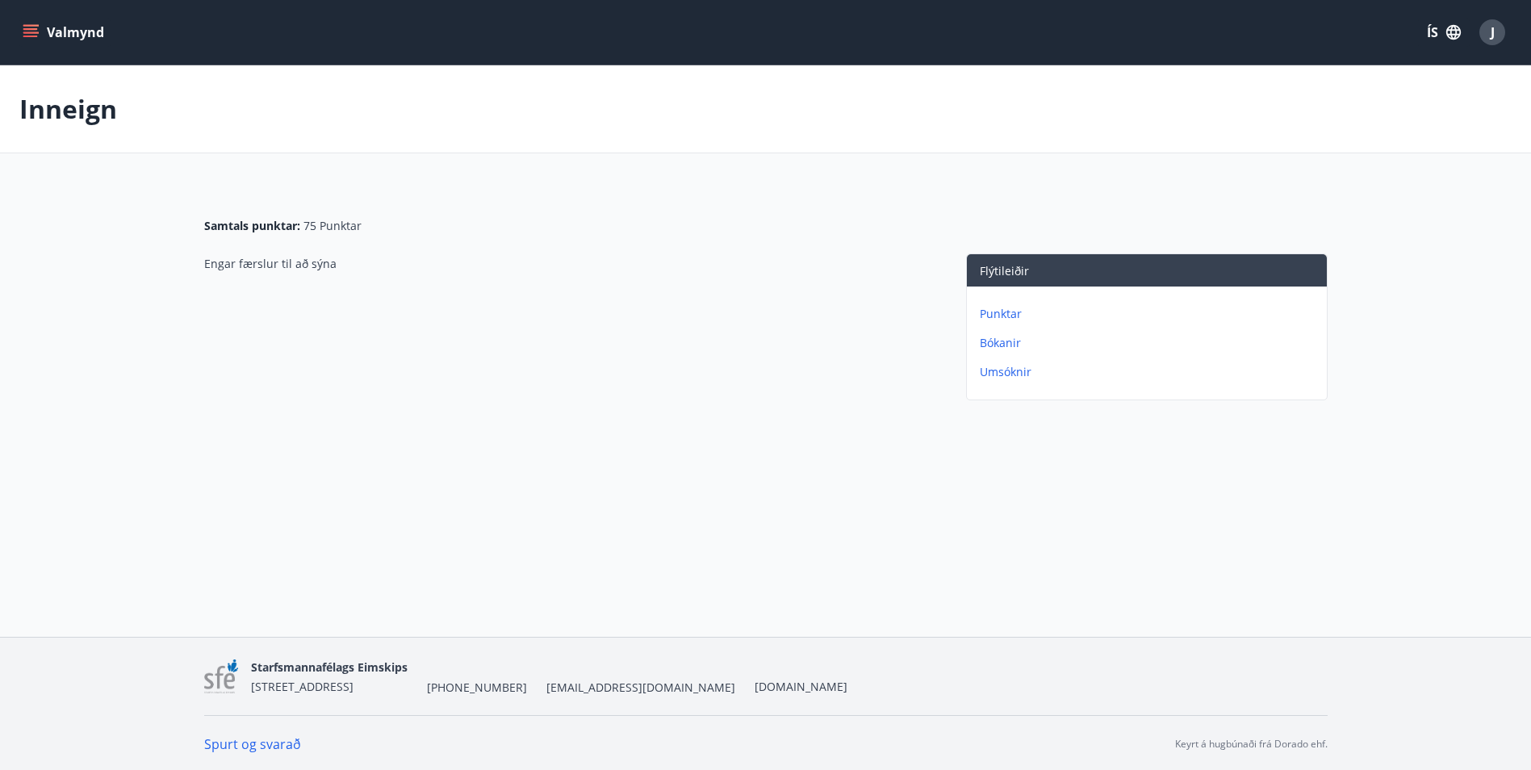
click at [1000, 340] on p "Bókanir" at bounding box center [1150, 343] width 340 height 16
click at [1005, 367] on p "Umsóknir" at bounding box center [1150, 372] width 340 height 16
click at [35, 39] on icon "menu" at bounding box center [31, 32] width 16 height 16
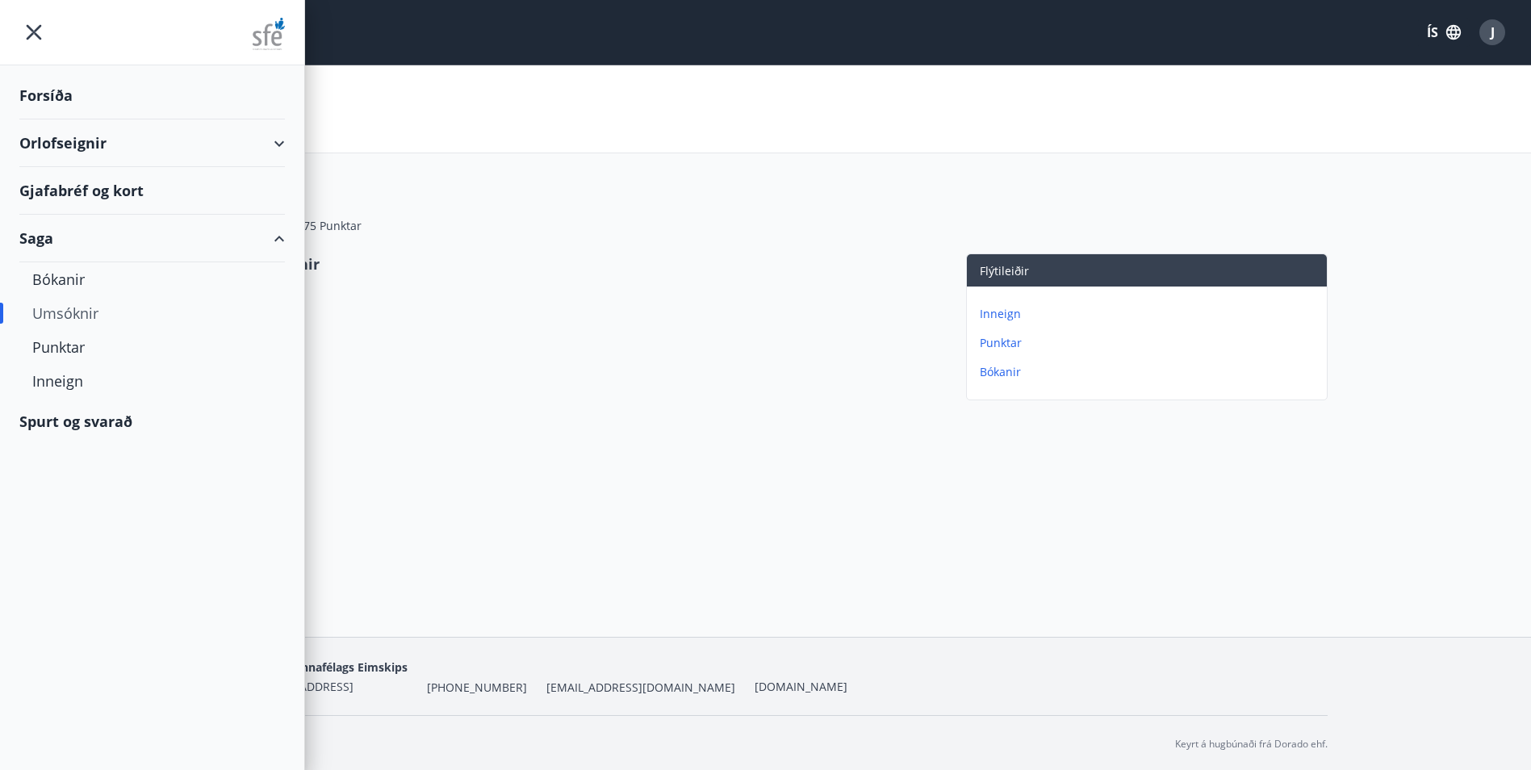
click at [28, 31] on icon "menu" at bounding box center [33, 32] width 29 height 29
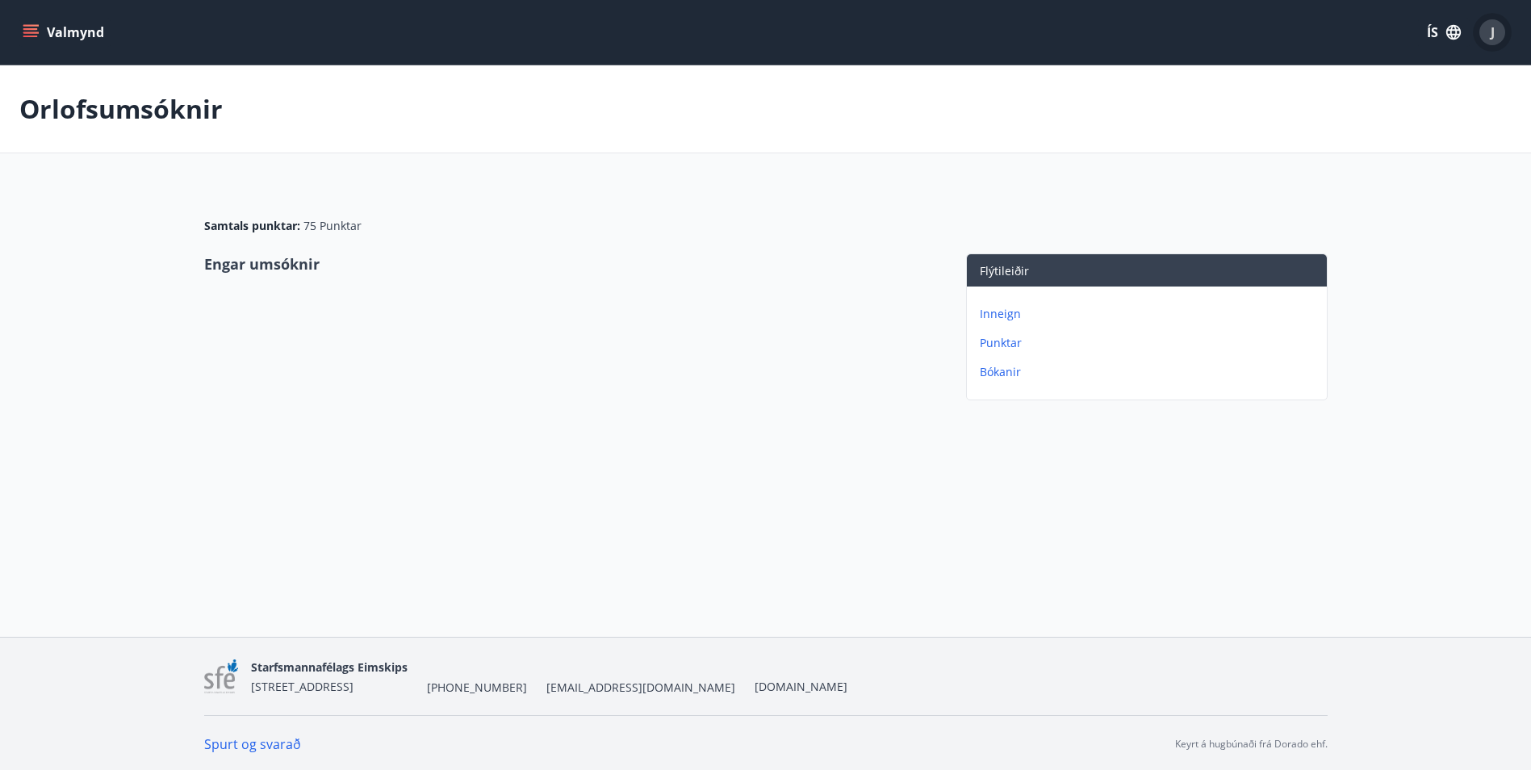
click at [1491, 40] on span "J" at bounding box center [1492, 32] width 4 height 18
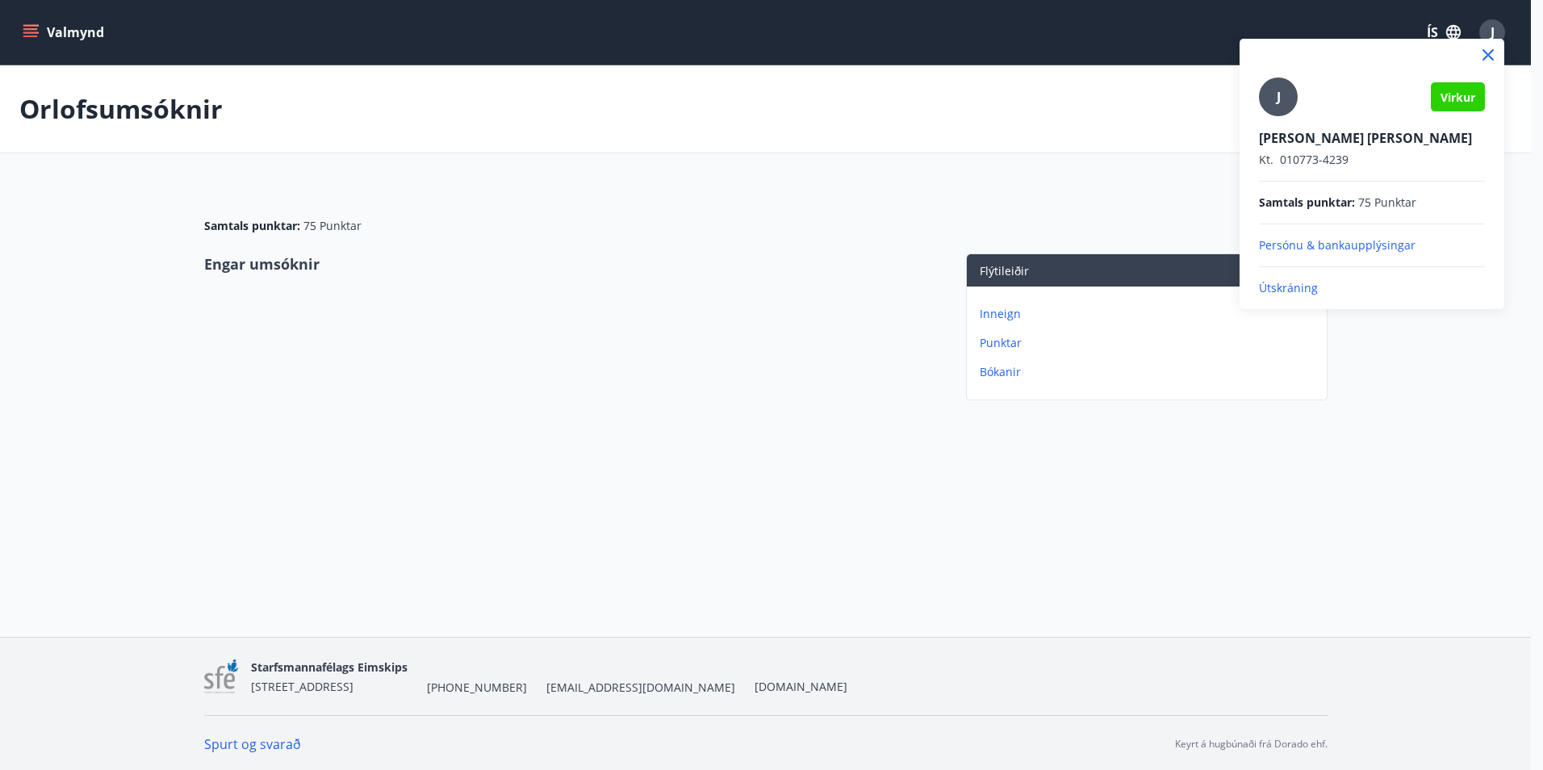
click at [1296, 293] on p "Útskráning" at bounding box center [1372, 288] width 226 height 16
